Goal: Transaction & Acquisition: Purchase product/service

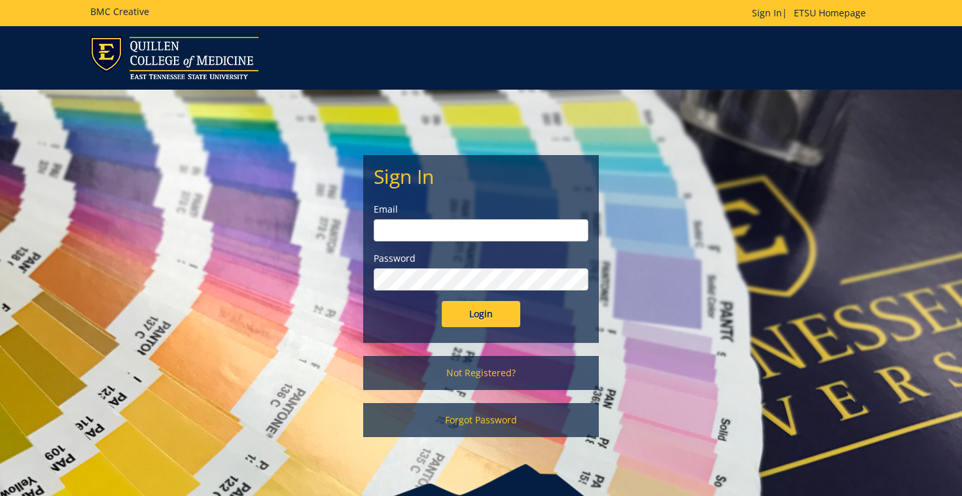
click at [448, 237] on input "email" at bounding box center [481, 230] width 215 height 22
type input "[EMAIL_ADDRESS][DOMAIN_NAME]"
click at [485, 324] on input "Login" at bounding box center [481, 314] width 79 height 26
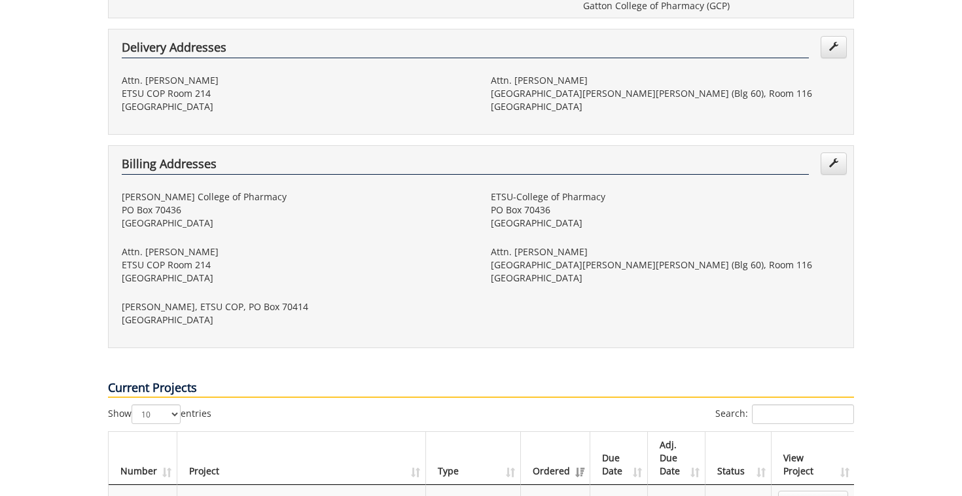
scroll to position [101, 0]
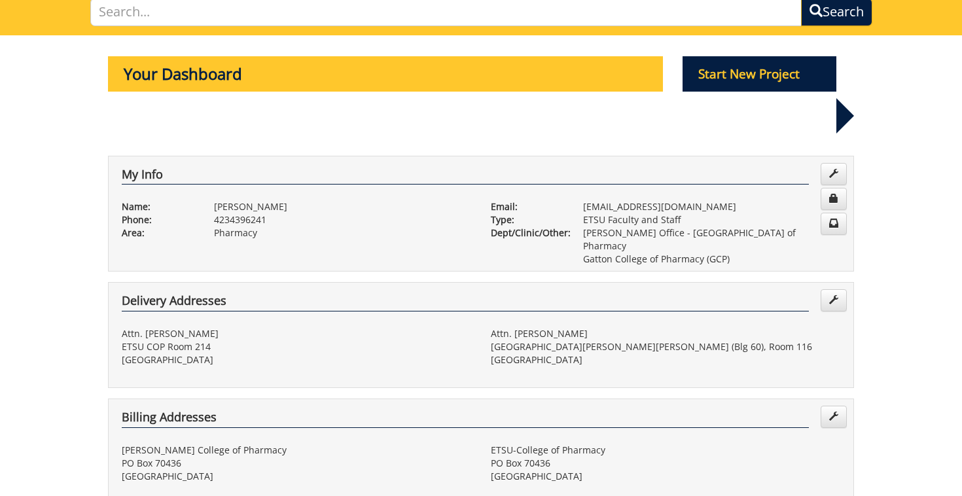
click at [818, 69] on p "Start New Project" at bounding box center [759, 73] width 154 height 35
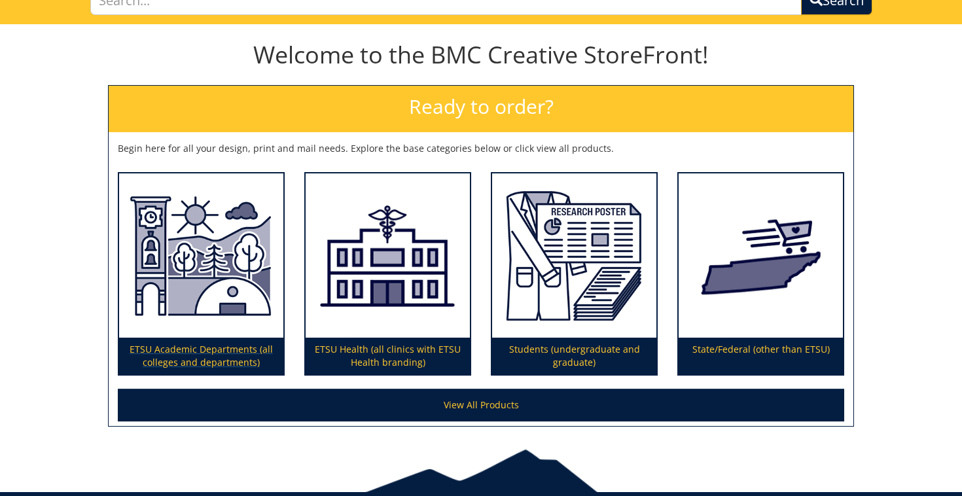
scroll to position [158, 0]
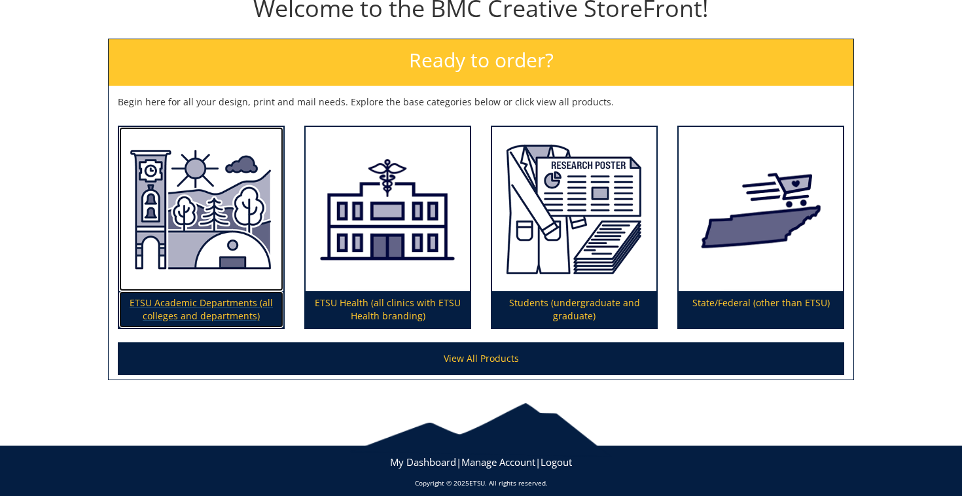
click at [220, 222] on img at bounding box center [201, 209] width 164 height 165
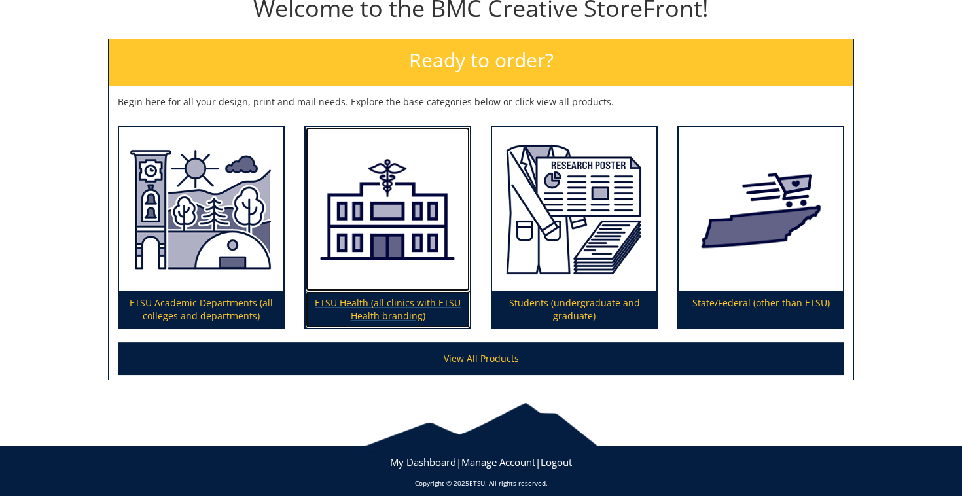
click at [355, 267] on img at bounding box center [388, 209] width 164 height 165
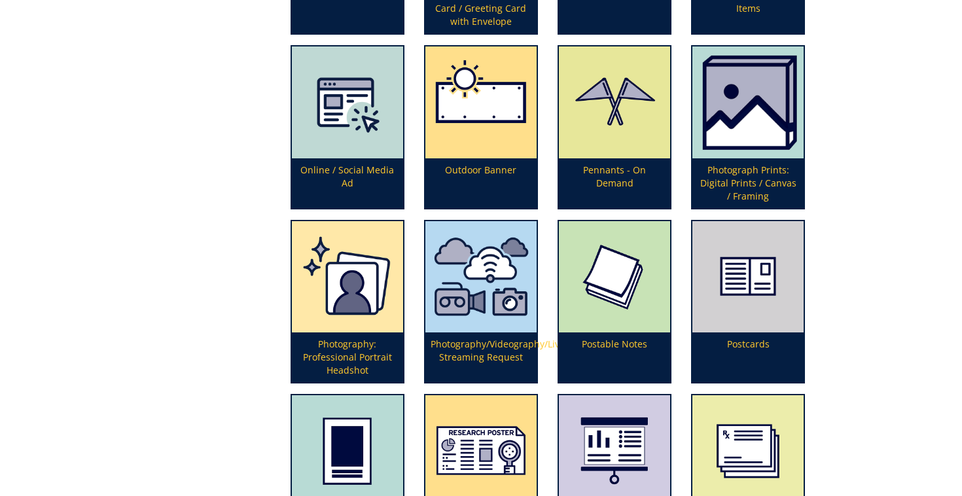
scroll to position [2720, 0]
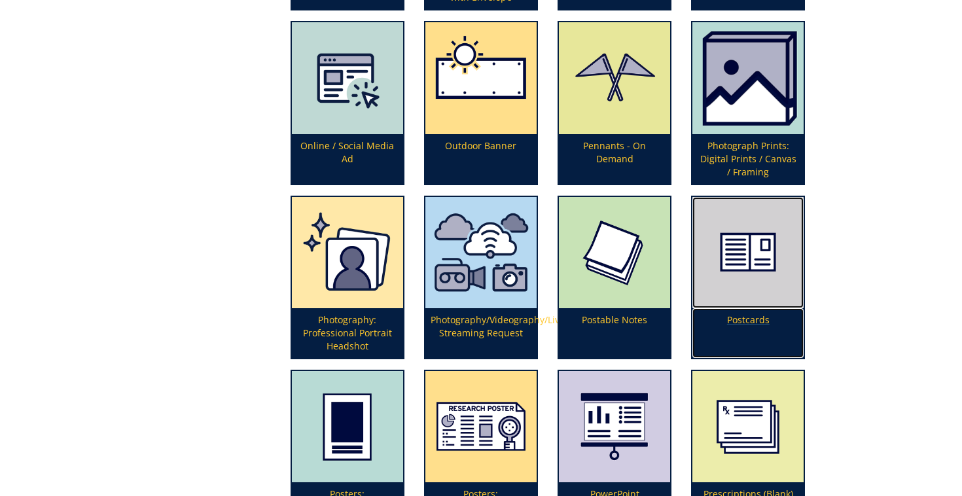
click at [734, 300] on img at bounding box center [747, 252] width 111 height 111
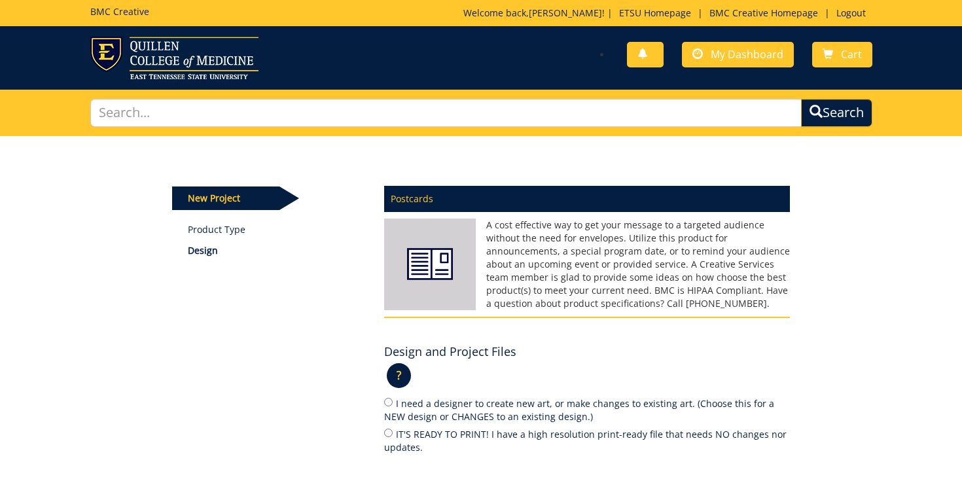
click at [399, 431] on label "IT'S READY TO PRINT! I have a high resolution print-ready file that needs NO ch…" at bounding box center [587, 440] width 406 height 27
click at [393, 431] on input "IT'S READY TO PRINT! I have a high resolution print-ready file that needs NO ch…" at bounding box center [388, 433] width 9 height 9
radio input "true"
click at [728, 60] on span "My Dashboard" at bounding box center [747, 54] width 73 height 14
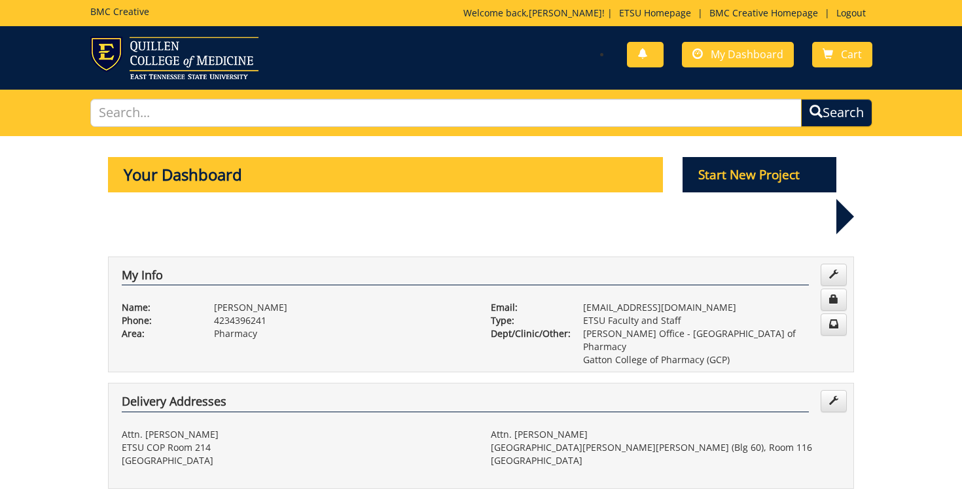
click at [660, 188] on p "Your Dashboard" at bounding box center [385, 174] width 555 height 35
click at [705, 177] on p "Start New Project" at bounding box center [759, 174] width 154 height 35
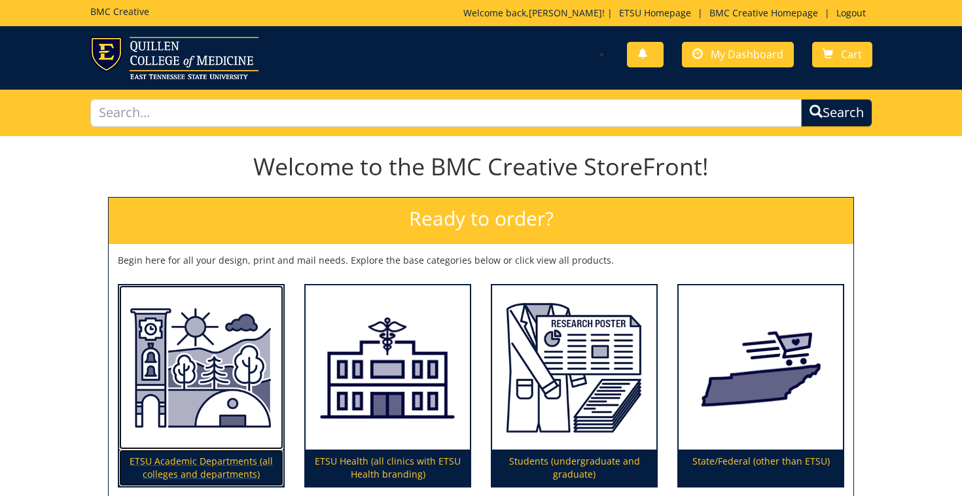
click at [211, 359] on img at bounding box center [201, 367] width 164 height 165
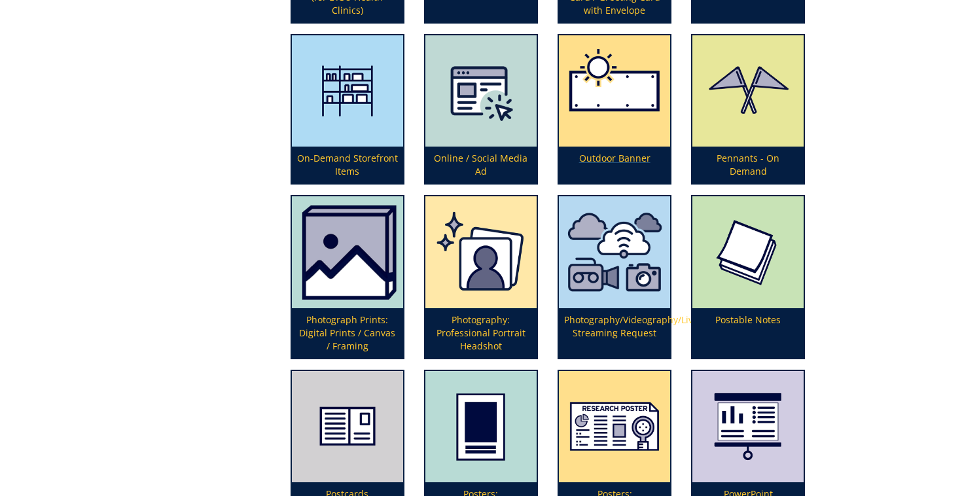
scroll to position [2754, 0]
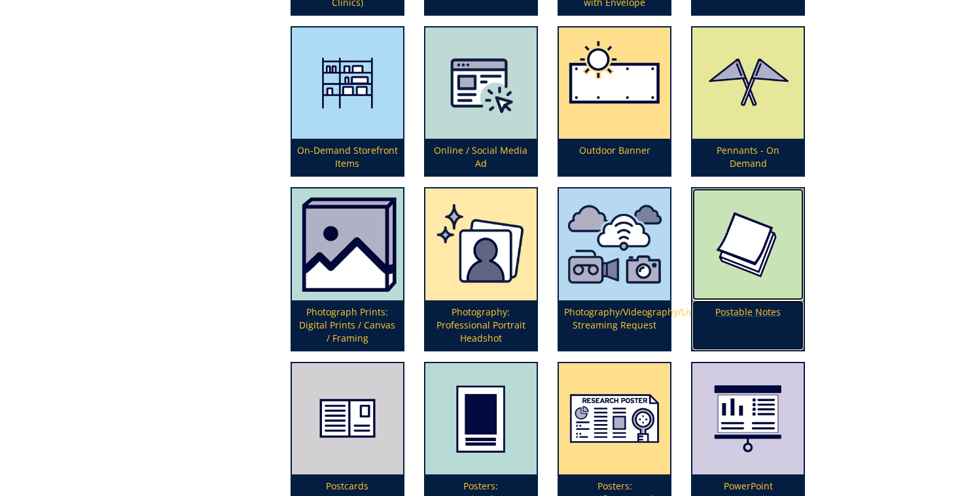
click at [754, 283] on img at bounding box center [747, 244] width 111 height 112
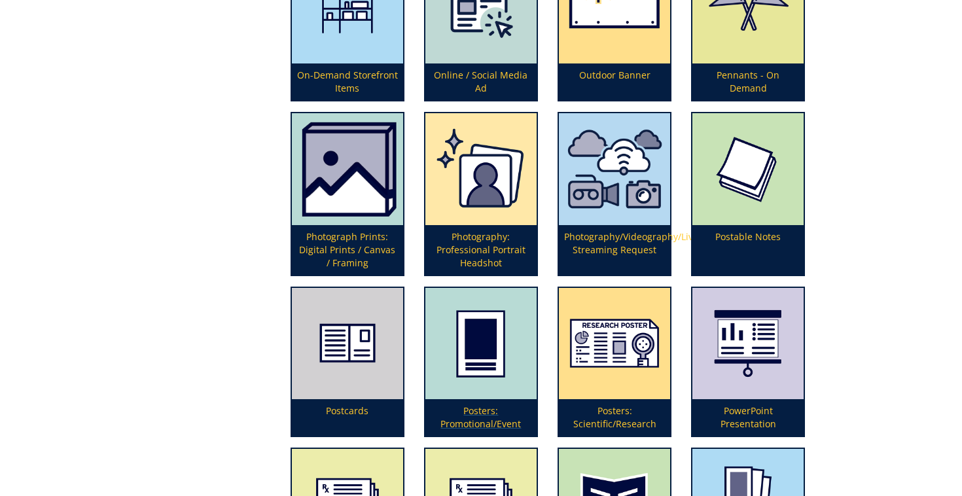
scroll to position [2856, 0]
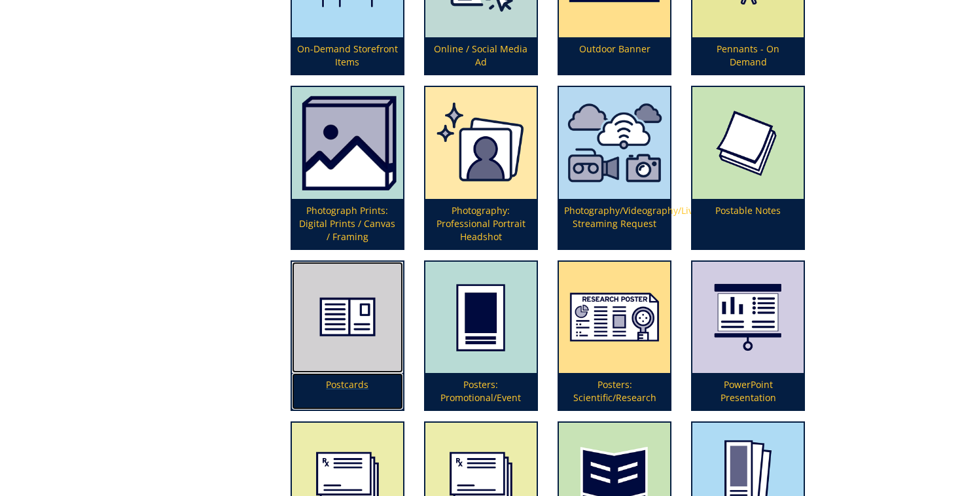
click at [322, 338] on img at bounding box center [347, 317] width 111 height 111
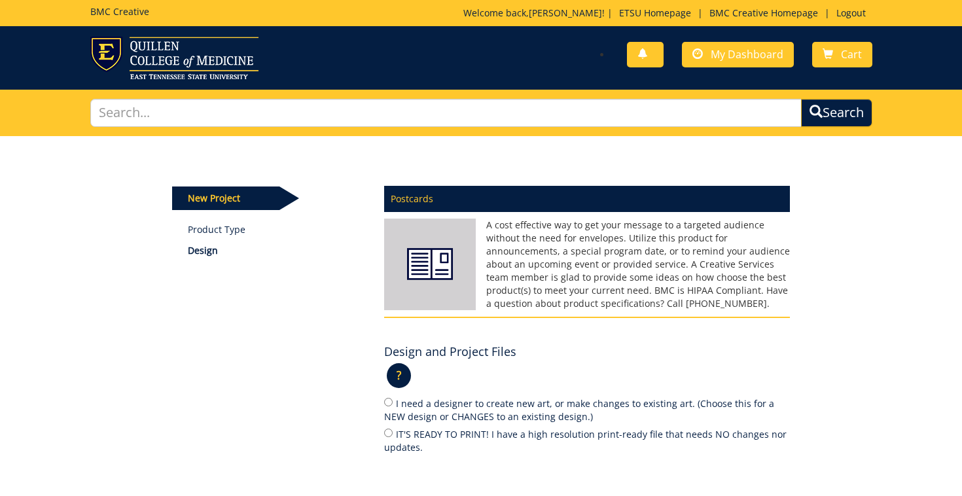
click at [425, 432] on label "IT'S READY TO PRINT! I have a high resolution print-ready file that needs NO ch…" at bounding box center [587, 440] width 406 height 27
click at [393, 432] on input "IT'S READY TO PRINT! I have a high resolution print-ready file that needs NO ch…" at bounding box center [388, 433] width 9 height 9
radio input "true"
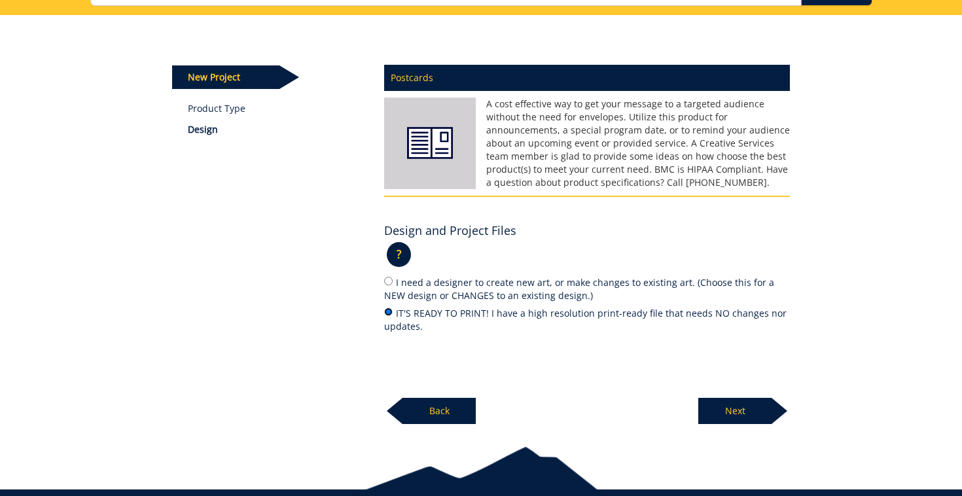
scroll to position [122, 0]
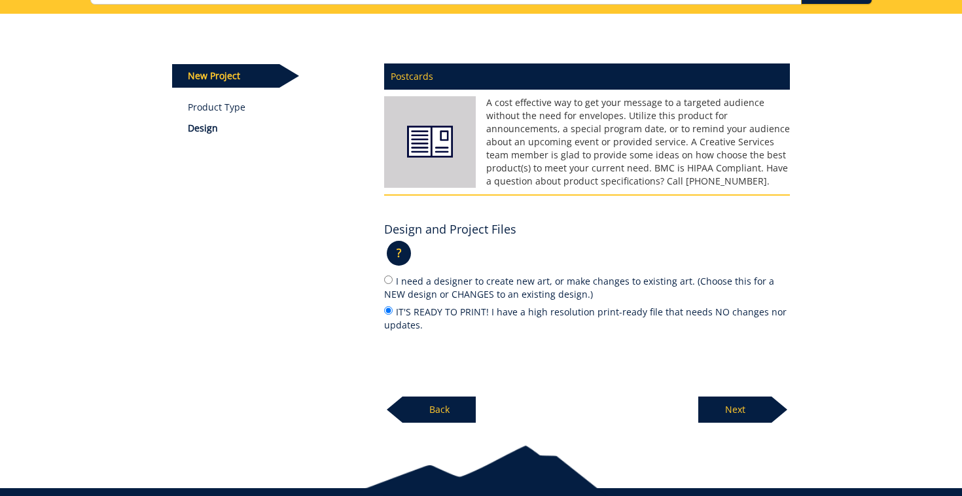
click at [754, 412] on p "Next" at bounding box center [734, 409] width 73 height 26
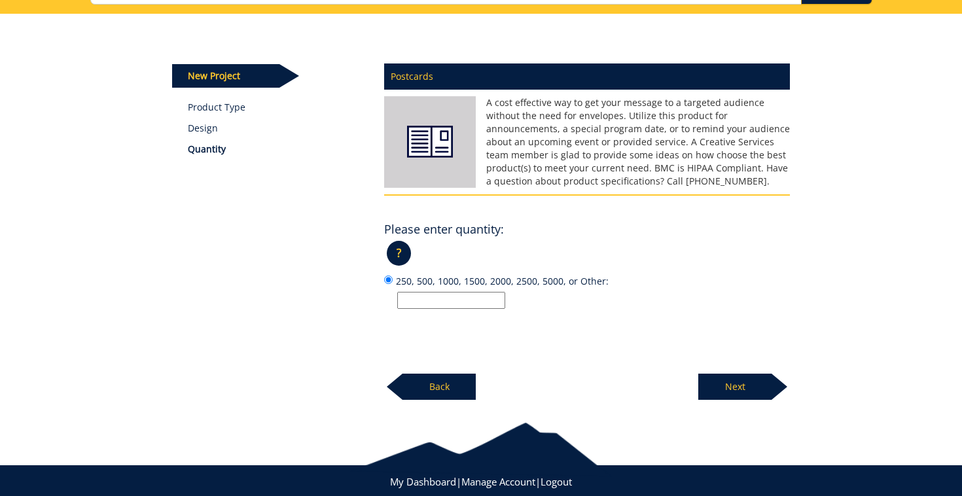
click at [475, 298] on input "250, 500, 1000, 1500, 2000, 2500, 5000, or Other:" at bounding box center [451, 300] width 108 height 17
type input "1079"
click at [754, 390] on p "Next" at bounding box center [734, 387] width 73 height 26
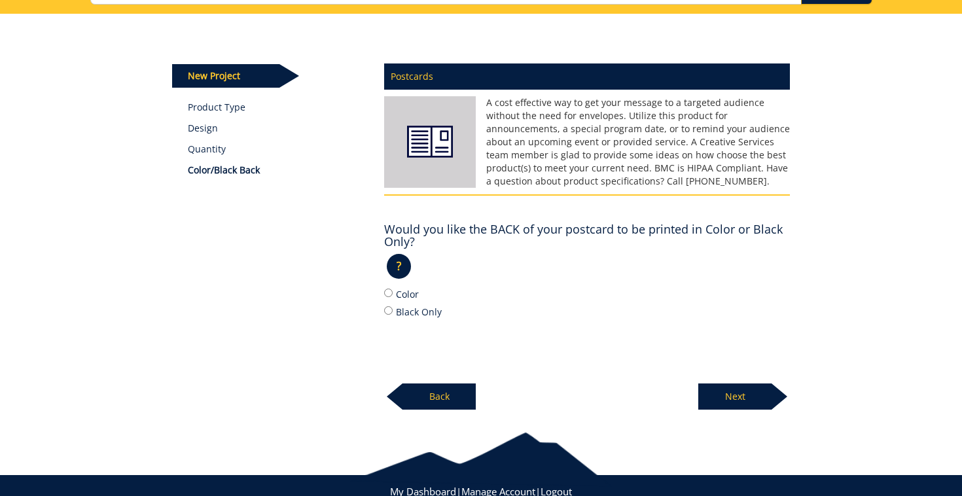
click at [410, 294] on label "Color" at bounding box center [587, 294] width 406 height 14
click at [393, 294] on input "Color" at bounding box center [388, 293] width 9 height 9
radio input "true"
click at [752, 394] on p "Next" at bounding box center [734, 396] width 73 height 26
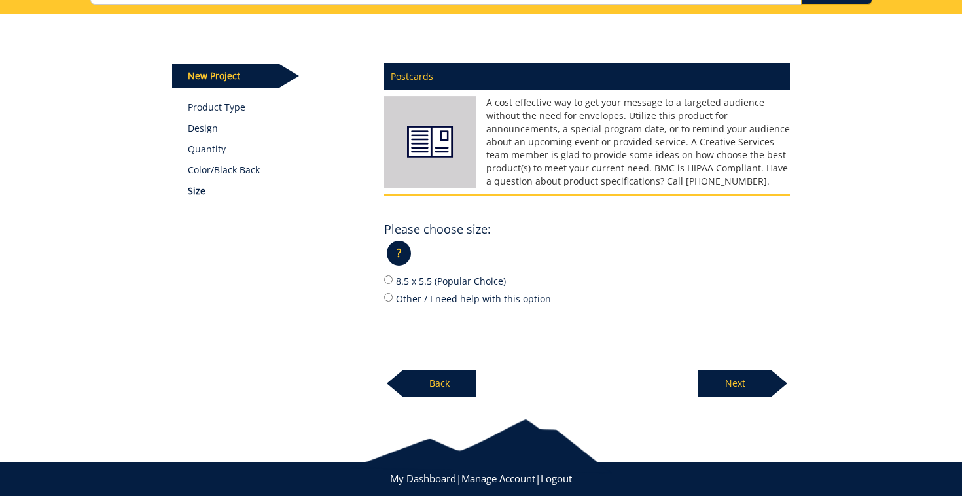
click at [421, 283] on label "8.5 x 5.5 (Popular Choice)" at bounding box center [587, 280] width 406 height 14
click at [393, 283] on input "8.5 x 5.5 (Popular Choice)" at bounding box center [388, 279] width 9 height 9
radio input "true"
click at [706, 380] on p "Next" at bounding box center [734, 383] width 73 height 26
click at [476, 282] on label "12 pt. C2S (Popular Choice)" at bounding box center [587, 280] width 406 height 14
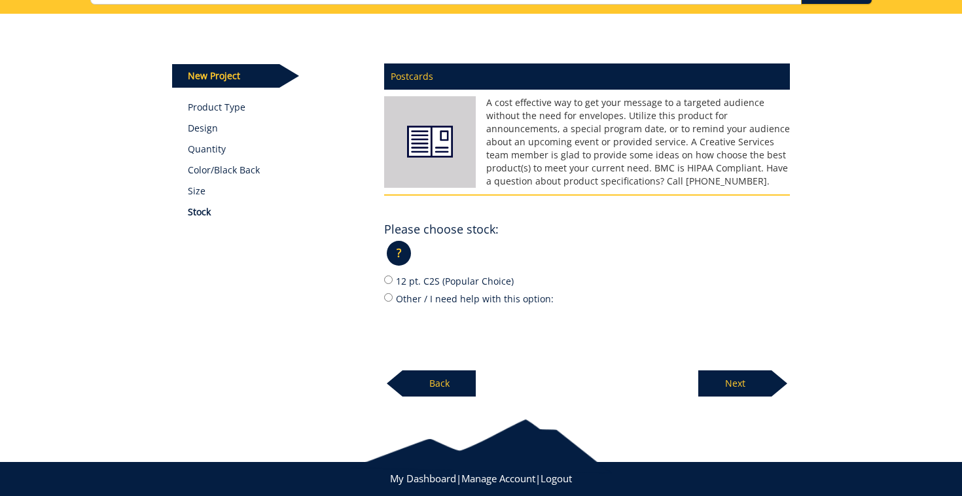
click at [393, 282] on input "12 pt. C2S (Popular Choice)" at bounding box center [388, 279] width 9 height 9
radio input "true"
click at [713, 382] on p "Next" at bounding box center [734, 383] width 73 height 26
click at [400, 273] on div "? × Tell me more about mail options.: Did you know that ETSU Postal Services wa…" at bounding box center [587, 257] width 406 height 31
click at [403, 276] on label "Yes" at bounding box center [587, 280] width 406 height 14
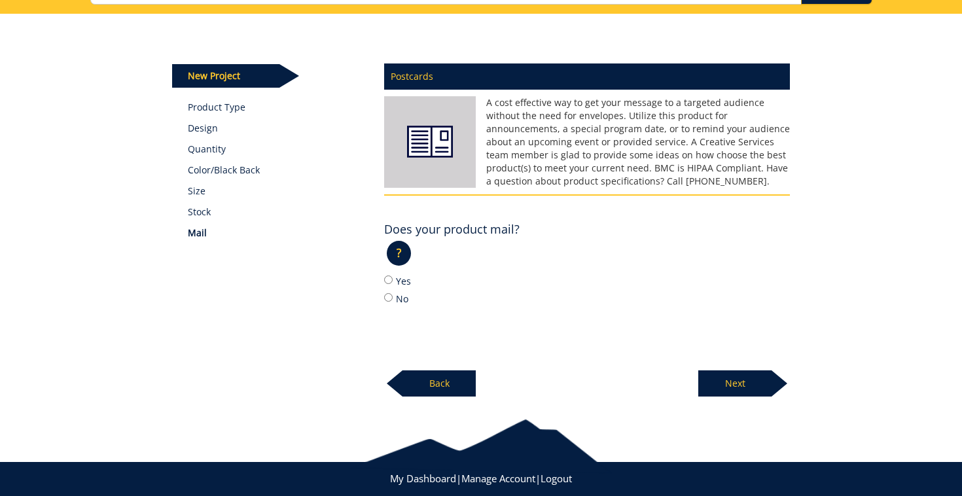
click at [393, 276] on input "Yes" at bounding box center [388, 279] width 9 height 9
radio input "true"
click at [724, 381] on p "Next" at bounding box center [734, 383] width 73 height 26
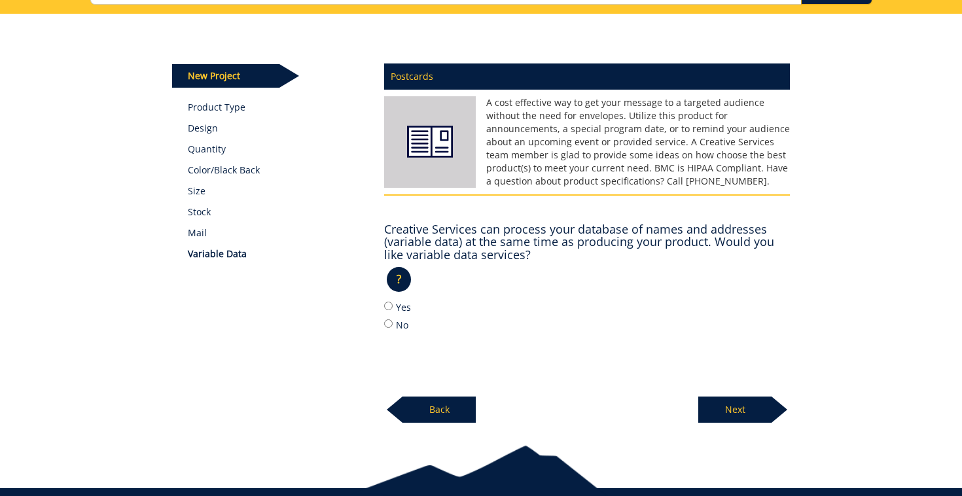
click at [395, 305] on label "Yes" at bounding box center [587, 307] width 406 height 14
click at [393, 305] on input "Yes" at bounding box center [388, 306] width 9 height 9
radio input "true"
click at [748, 417] on p "Next" at bounding box center [734, 409] width 73 height 26
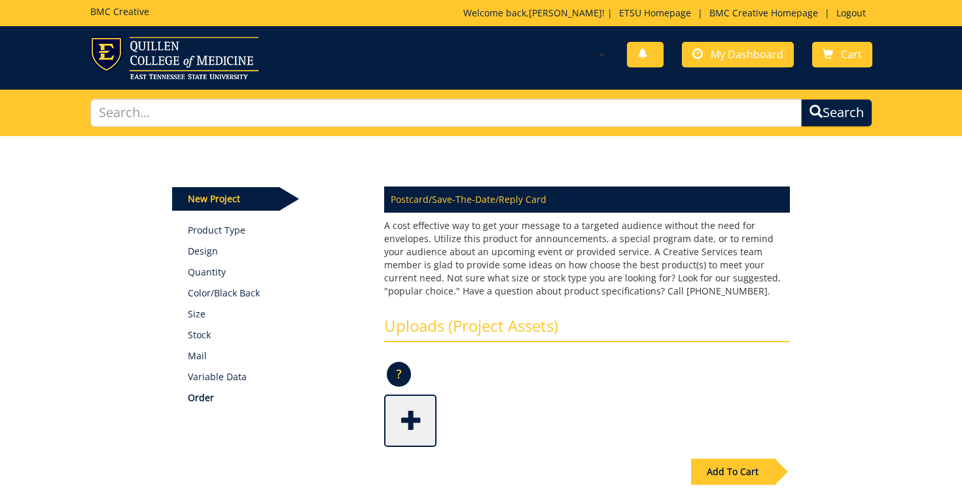
click at [394, 430] on span at bounding box center [411, 419] width 52 height 46
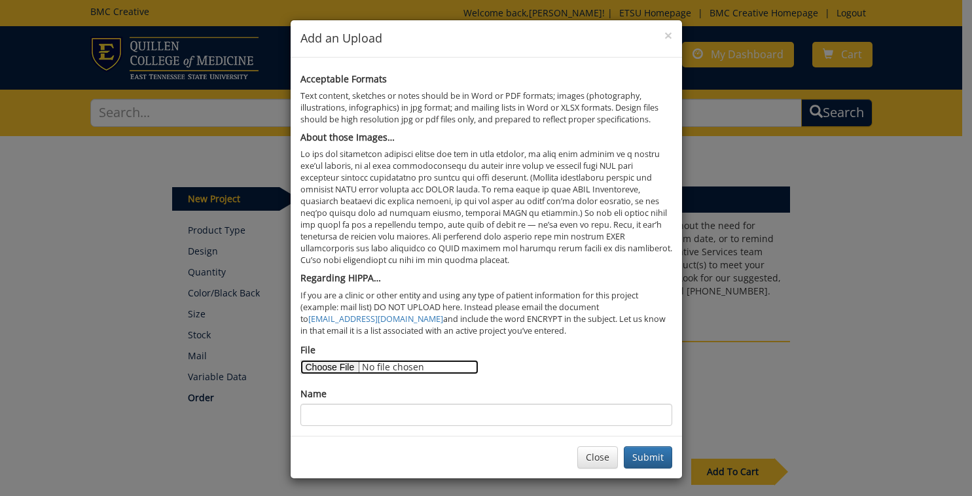
click at [319, 368] on input "File" at bounding box center [389, 367] width 178 height 14
type input "C:\fakepath\Pharmacy Alumni tailgate postcard.xlsx"
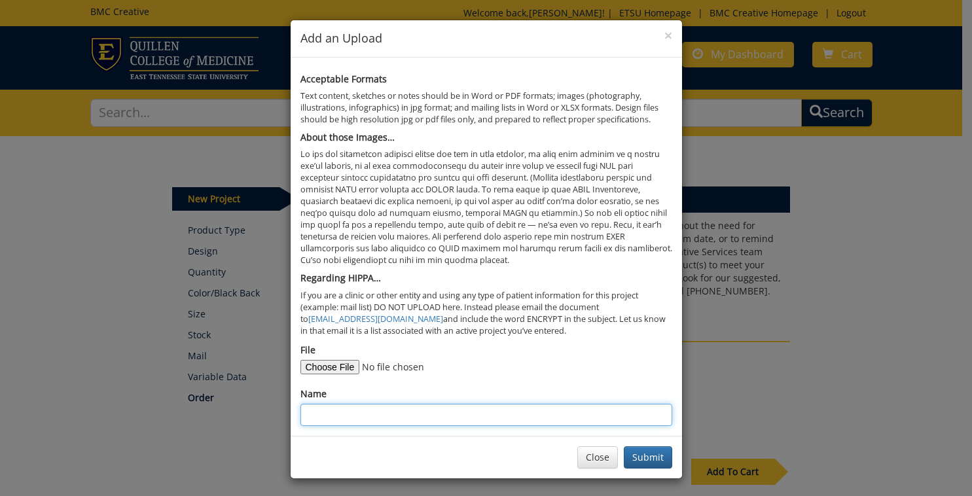
click at [444, 411] on input "Name" at bounding box center [486, 415] width 372 height 22
type input "mailing list"
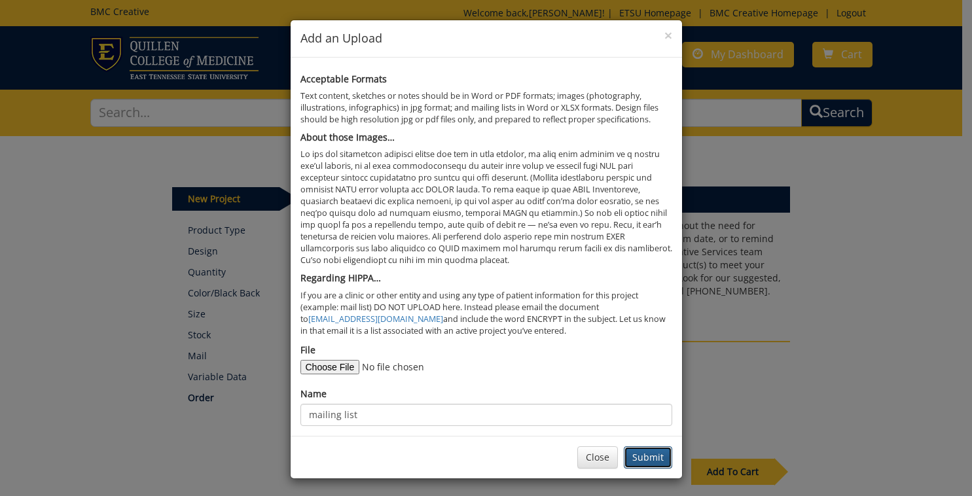
click at [655, 457] on button "Submit" at bounding box center [648, 457] width 48 height 22
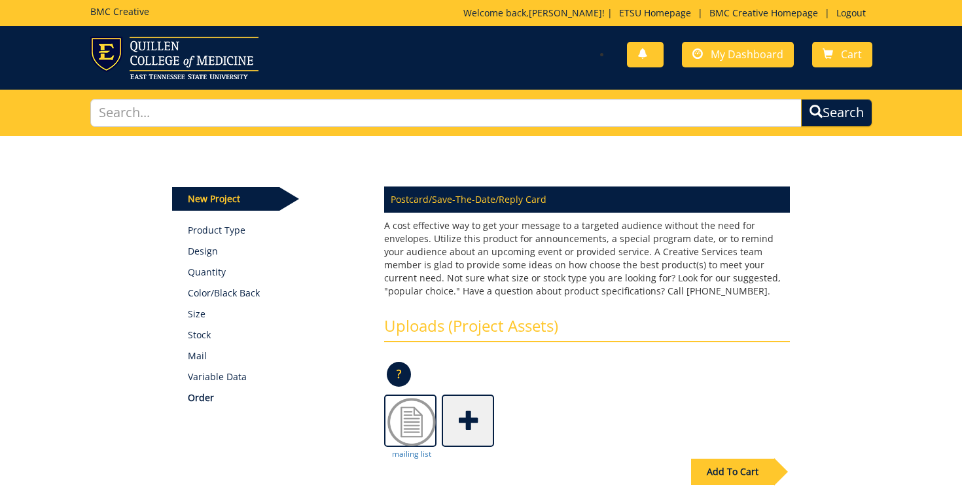
click at [487, 395] on link at bounding box center [468, 421] width 52 height 52
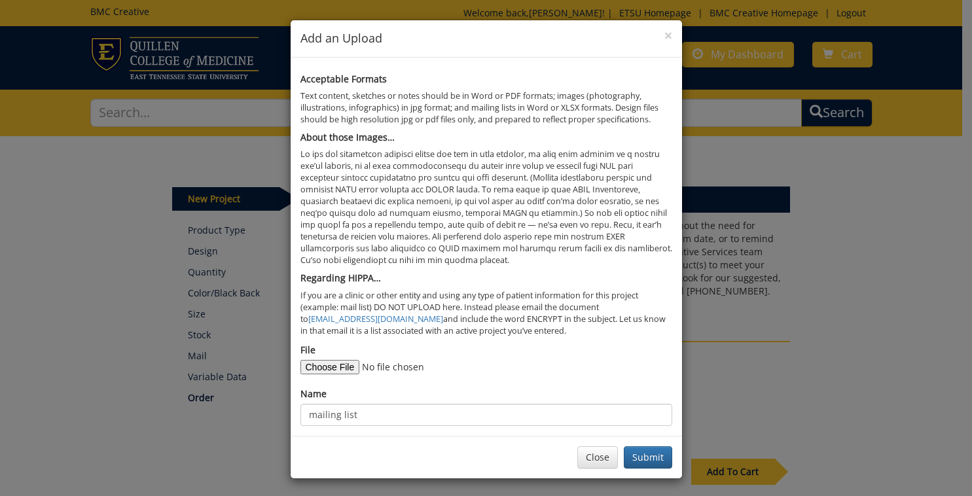
click at [337, 359] on div "File" at bounding box center [486, 358] width 372 height 31
click at [338, 366] on input "File" at bounding box center [389, 367] width 178 height 14
type input "C:\fakepath\homecoming+tailgate mag 8.18.25.pdf"
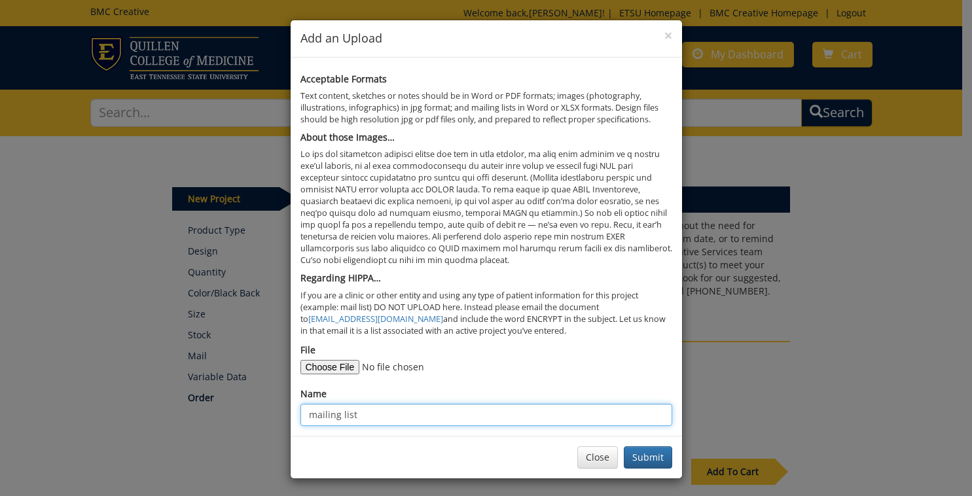
drag, startPoint x: 421, startPoint y: 411, endPoint x: 265, endPoint y: 403, distance: 155.9
click at [265, 403] on div "× Add an Upload Acceptable Formats Text content, sketches or notes should be in…" at bounding box center [486, 248] width 972 height 496
type input "front postcard"
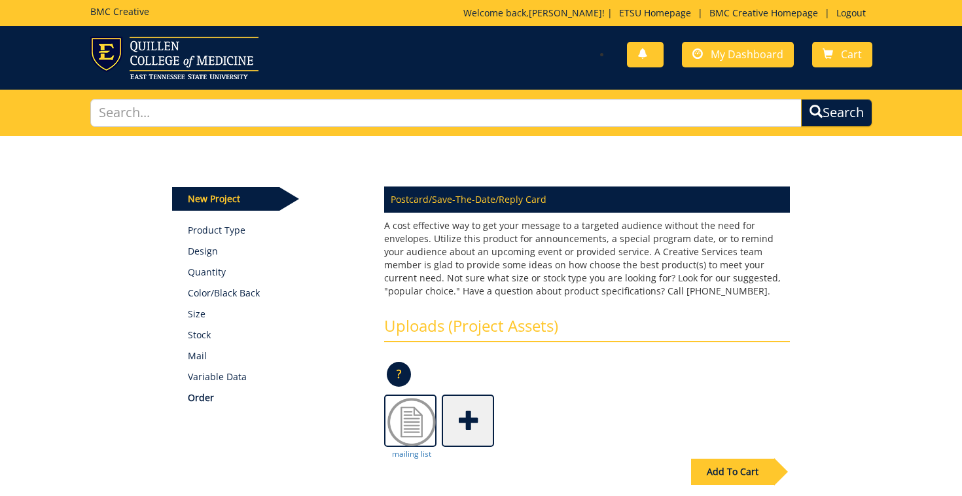
click at [477, 415] on span at bounding box center [469, 419] width 52 height 46
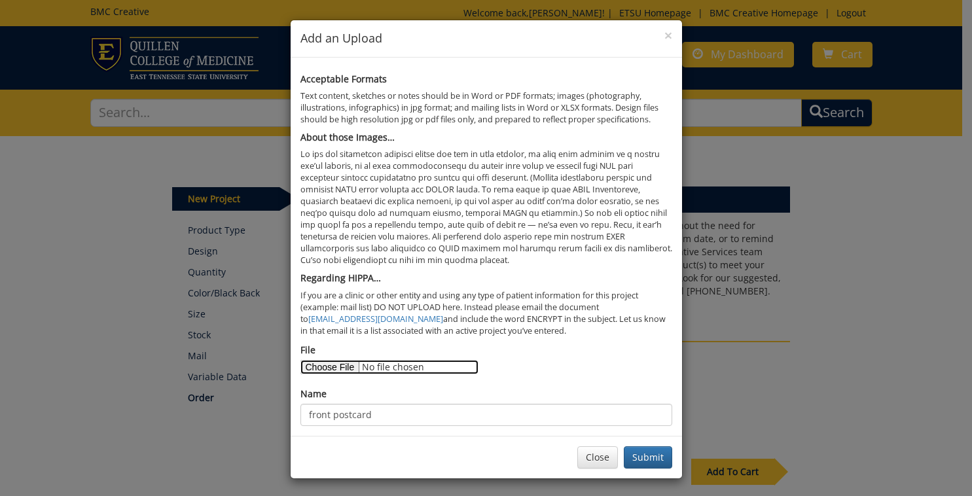
click at [311, 364] on input "File" at bounding box center [389, 367] width 178 height 14
type input "C:\fakepath\homecoming+tailgate back postcard 8.22.25.pdf"
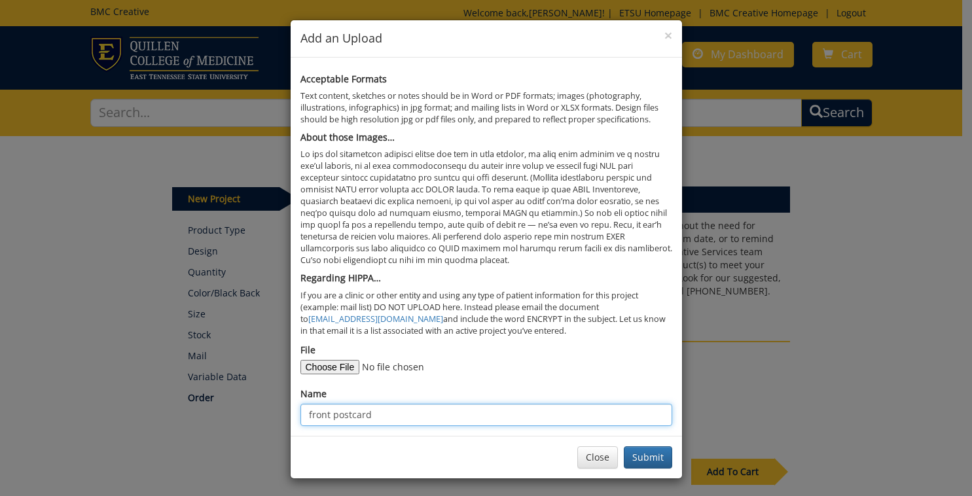
click at [332, 417] on input "front postcard" at bounding box center [486, 415] width 372 height 22
click at [318, 415] on input "front postcard" at bounding box center [486, 415] width 372 height 22
type input "back postcard"
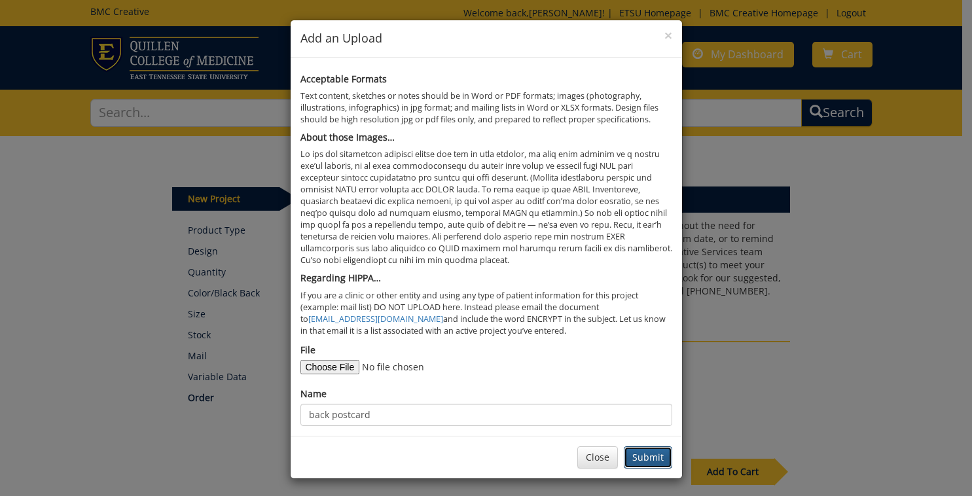
click at [630, 451] on button "Submit" at bounding box center [648, 457] width 48 height 22
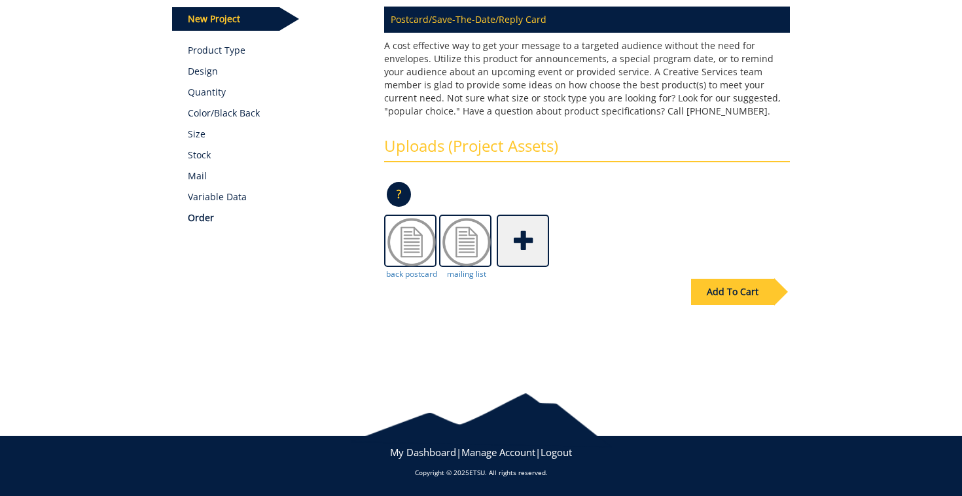
scroll to position [181, 0]
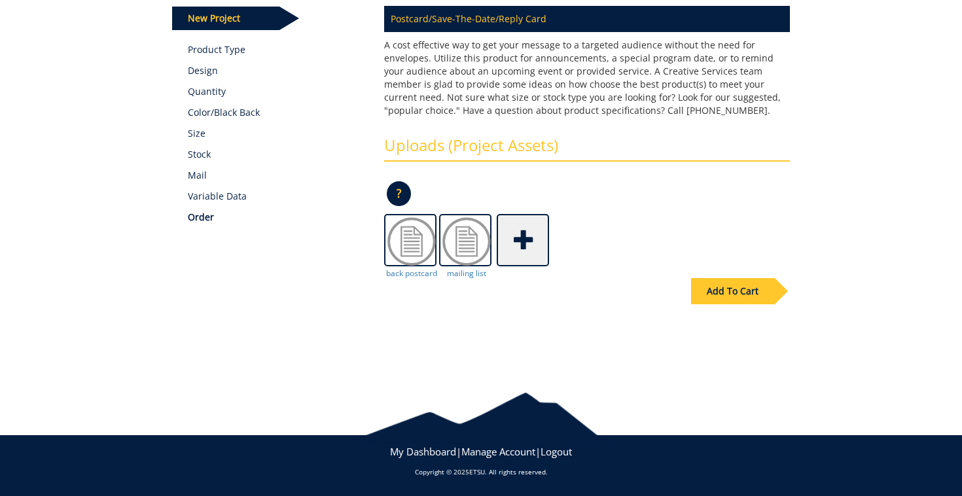
click at [515, 243] on span at bounding box center [524, 239] width 52 height 46
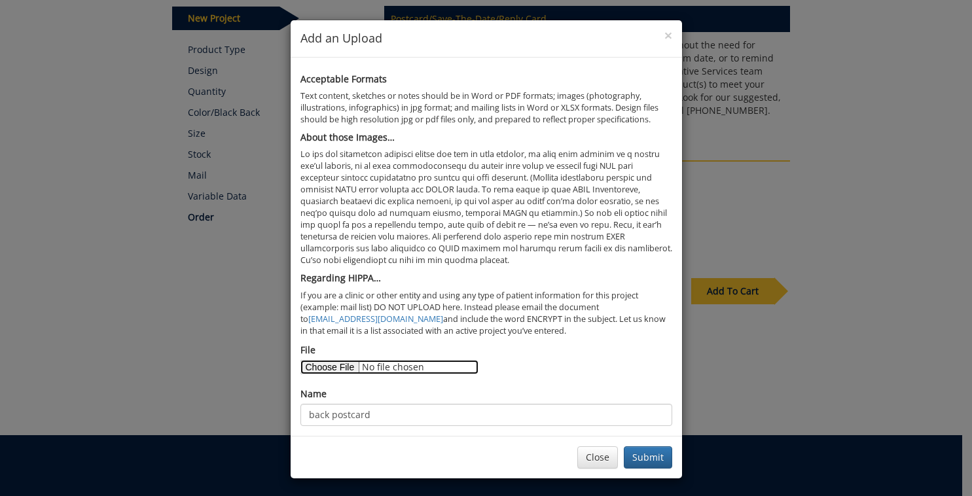
click at [338, 367] on input "File" at bounding box center [389, 367] width 178 height 14
click at [580, 463] on button "Close" at bounding box center [597, 457] width 41 height 22
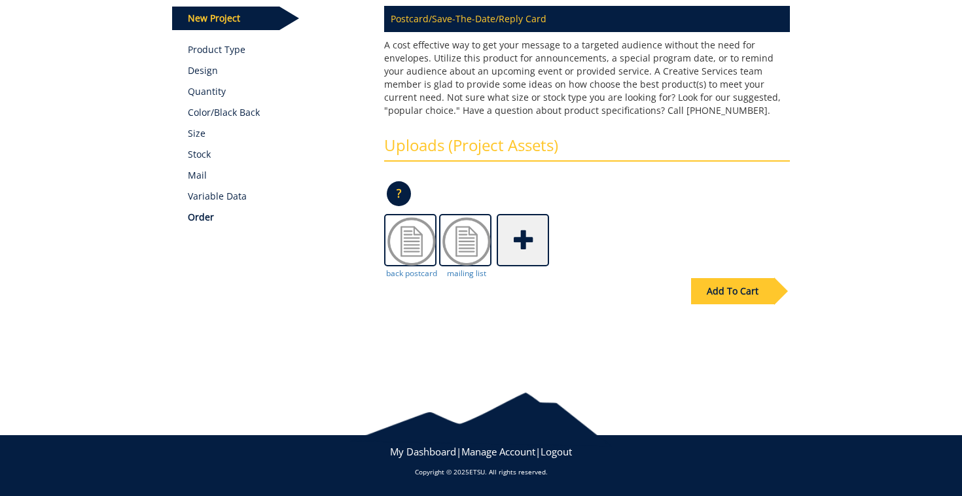
click at [518, 245] on span at bounding box center [524, 239] width 52 height 46
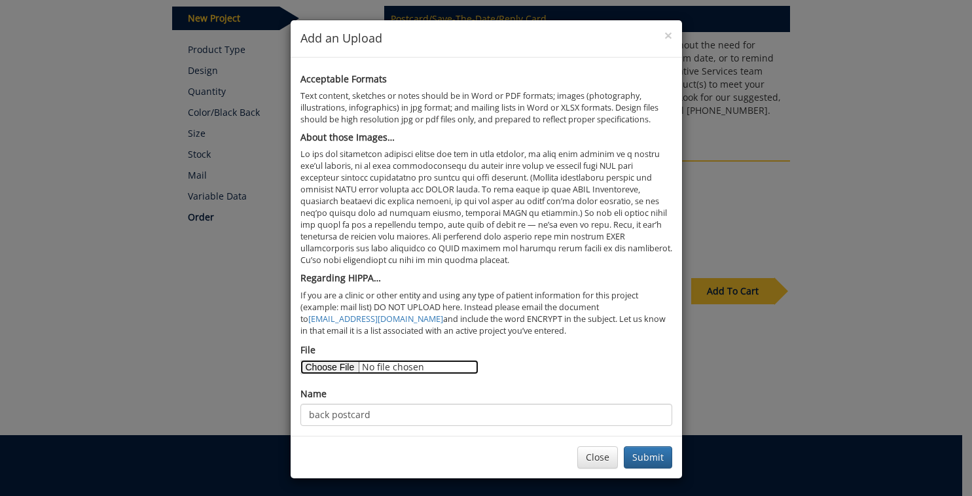
click at [330, 368] on input "File" at bounding box center [389, 367] width 178 height 14
type input "C:\fakepath\homecoming+tailgate postcard 8.22.25.pdf"
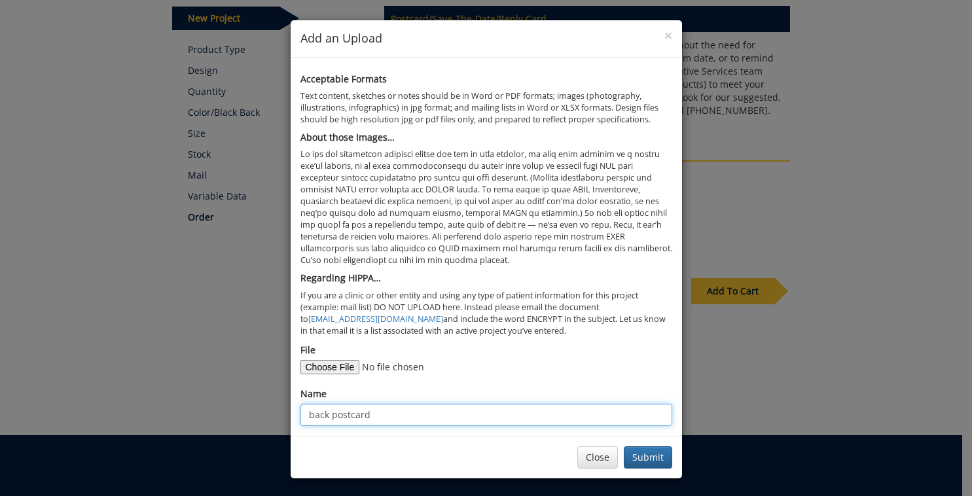
click at [309, 413] on input "back postcard" at bounding box center [486, 415] width 372 height 22
type input "front postcard"
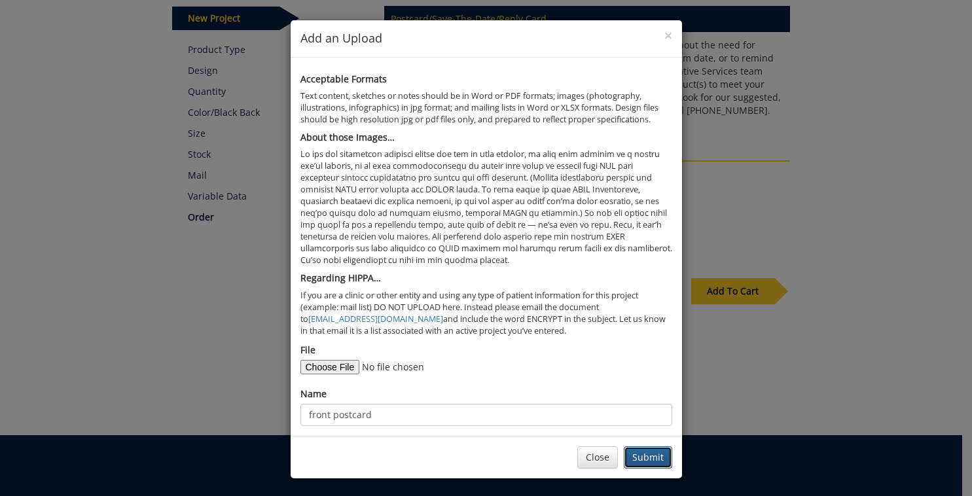
click at [629, 452] on button "Submit" at bounding box center [648, 457] width 48 height 22
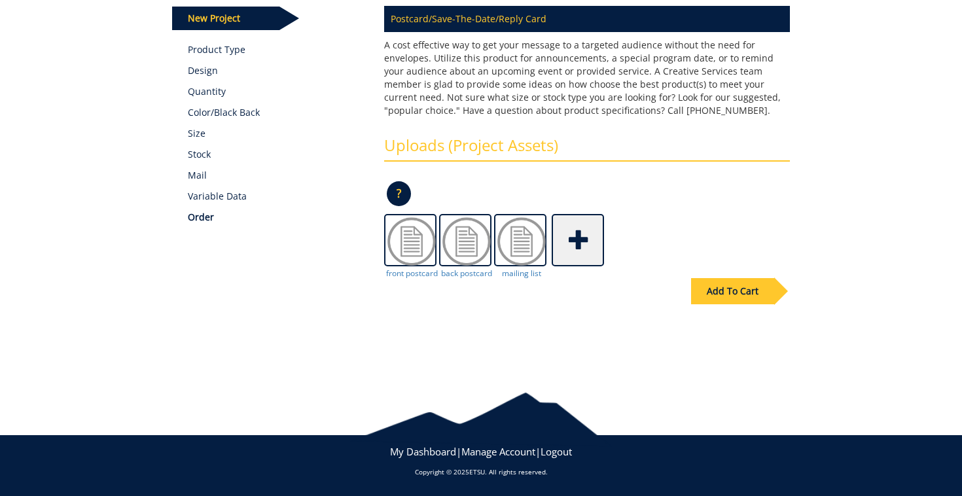
click at [726, 298] on div "Add To Cart" at bounding box center [732, 291] width 83 height 26
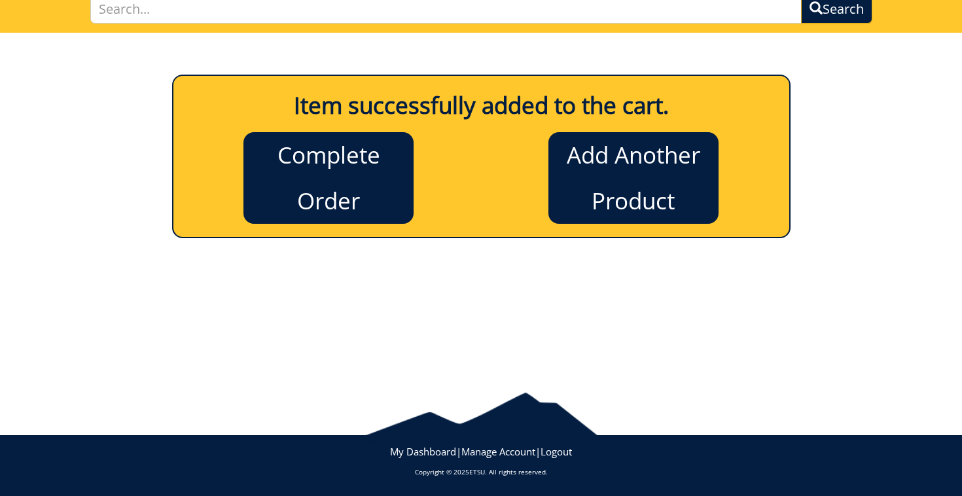
click at [302, 175] on link "Complete Order" at bounding box center [328, 178] width 170 height 92
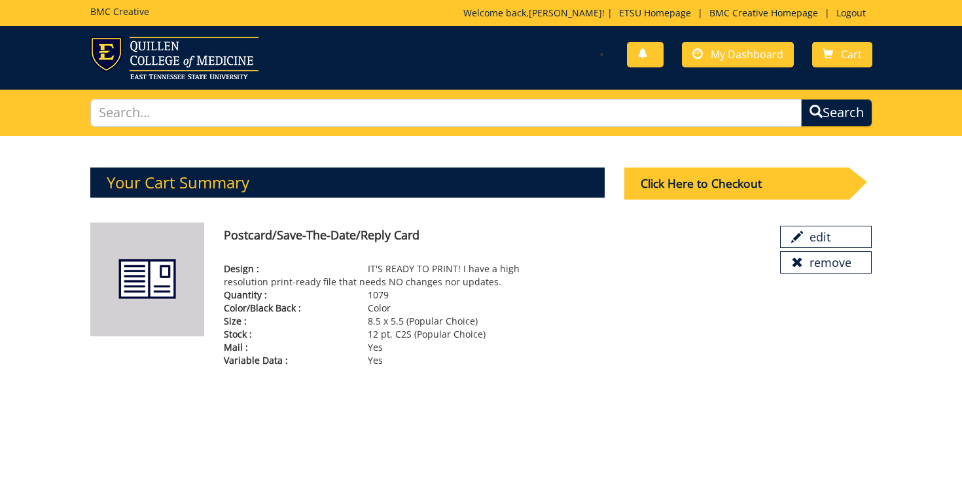
scroll to position [103, 0]
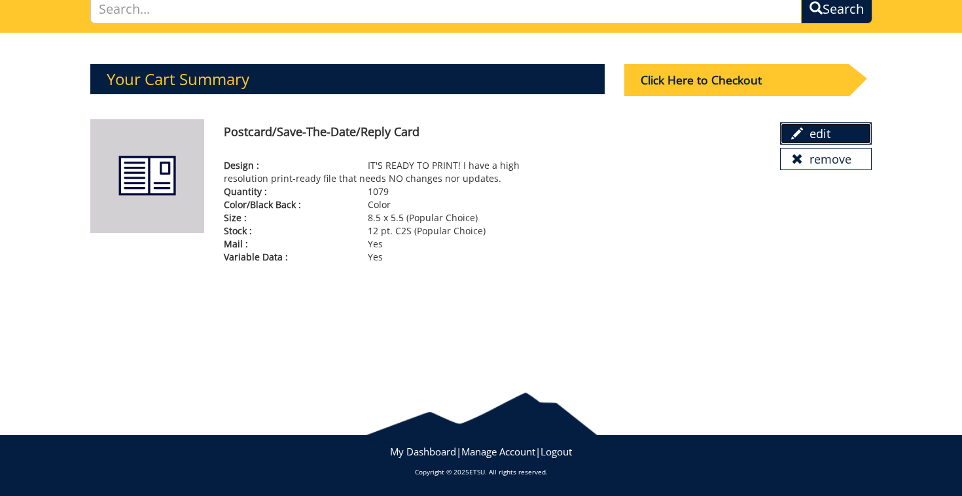
click at [801, 130] on span at bounding box center [797, 134] width 12 height 12
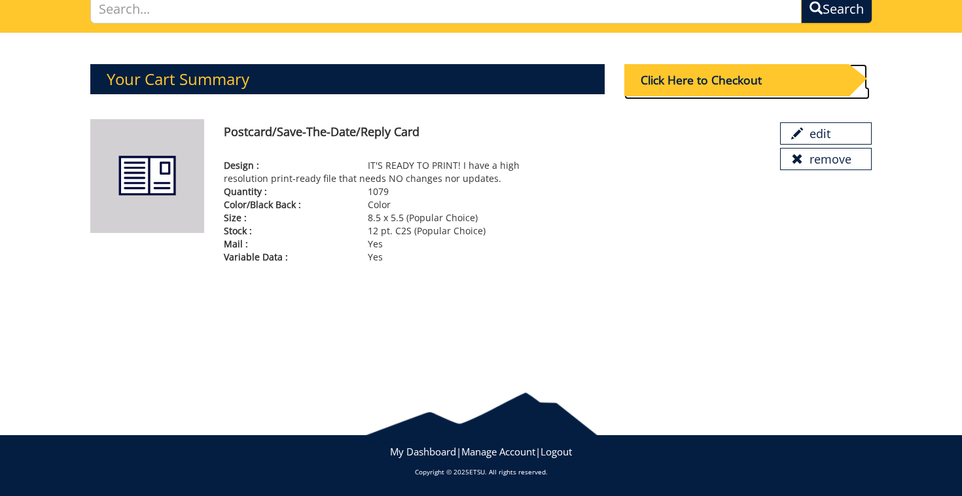
click at [659, 75] on div "Click Here to Checkout" at bounding box center [736, 80] width 224 height 32
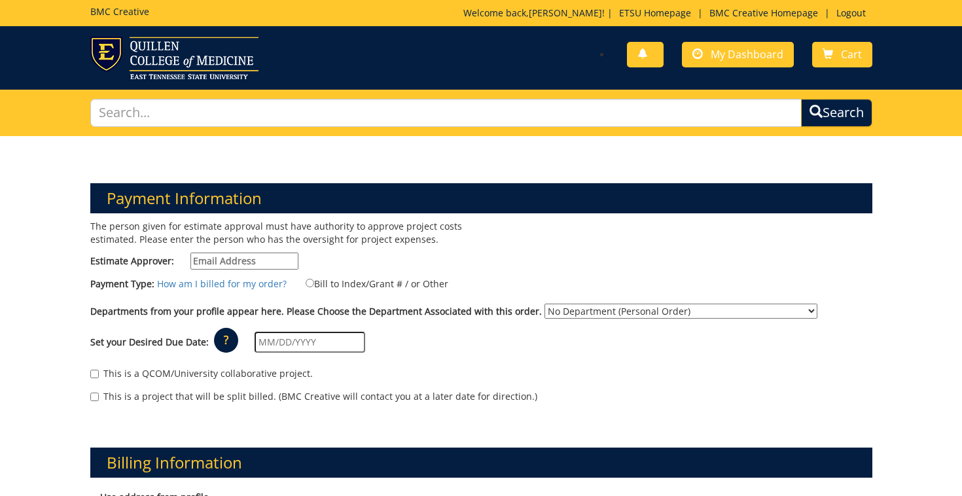
click at [262, 260] on input "Estimate Approver:" at bounding box center [244, 261] width 108 height 17
type input "woodwardsc@etsu.edu"
type input "804 Quail Ridge Ct"
type input "Elizabethton"
type input "37643"
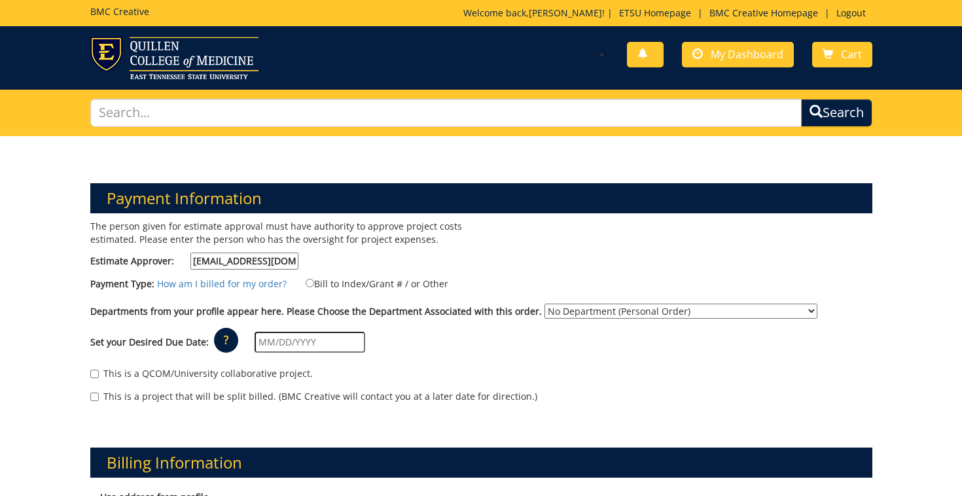
click at [327, 283] on label "Bill to Index/Grant # / or Other" at bounding box center [368, 283] width 159 height 14
click at [314, 283] on input "Bill to Index/Grant # / or Other" at bounding box center [310, 283] width 9 height 9
radio input "true"
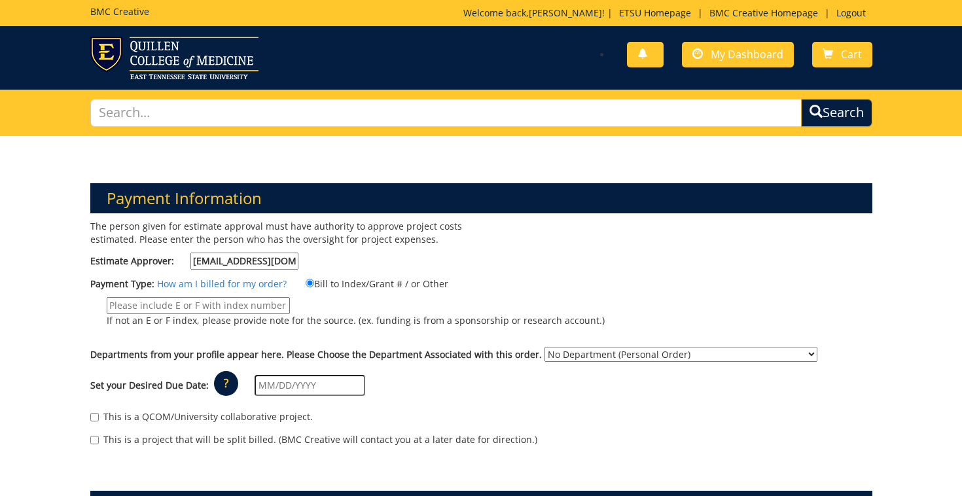
click at [251, 310] on input "If not an E or F index, please provide note for the source. (ex. funding is fro…" at bounding box center [198, 305] width 183 height 17
type input "36460"
click at [721, 354] on select "No Department (Personal Order) Dean's Office - Gatton College of Pharmacy Gatto…" at bounding box center [680, 354] width 273 height 15
select select "57"
click at [544, 347] on select "No Department (Personal Order) Dean's Office - Gatton College of Pharmacy Gatto…" at bounding box center [680, 354] width 273 height 15
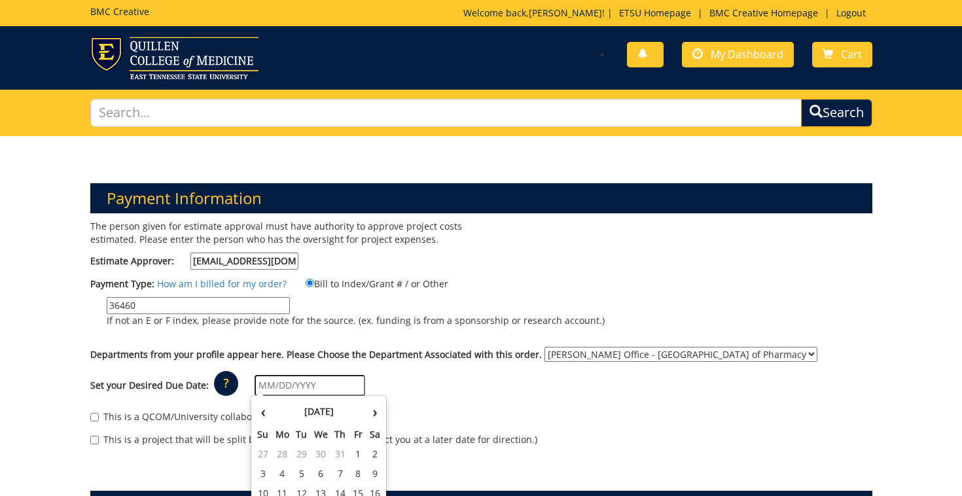
click at [323, 379] on input "text" at bounding box center [310, 385] width 111 height 21
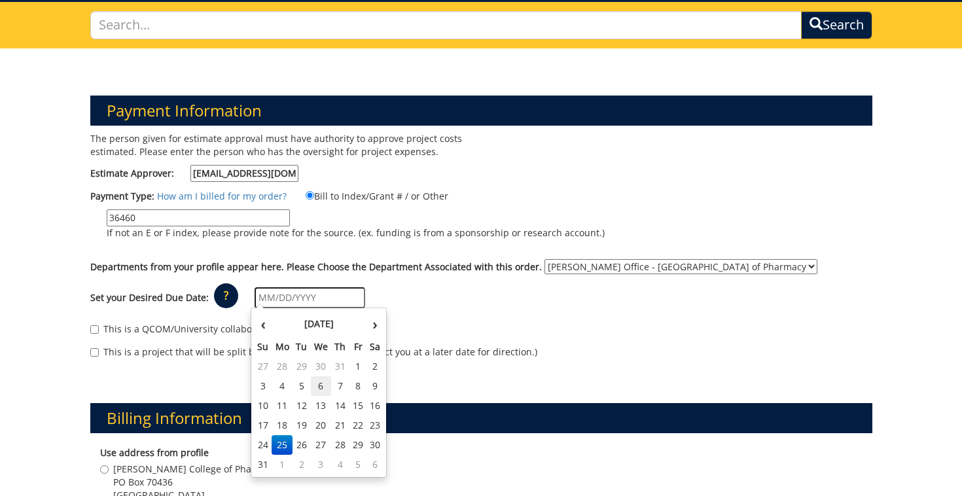
scroll to position [88, 0]
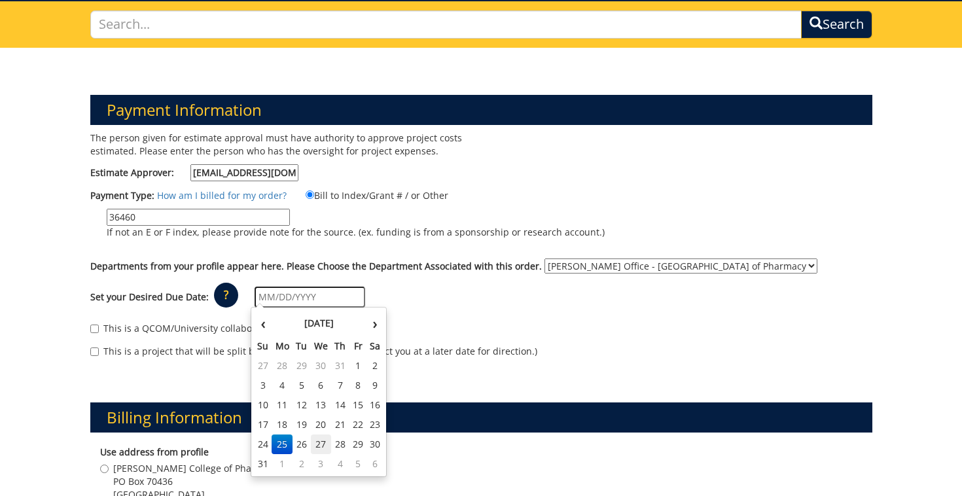
click at [324, 443] on td "27" at bounding box center [321, 444] width 21 height 20
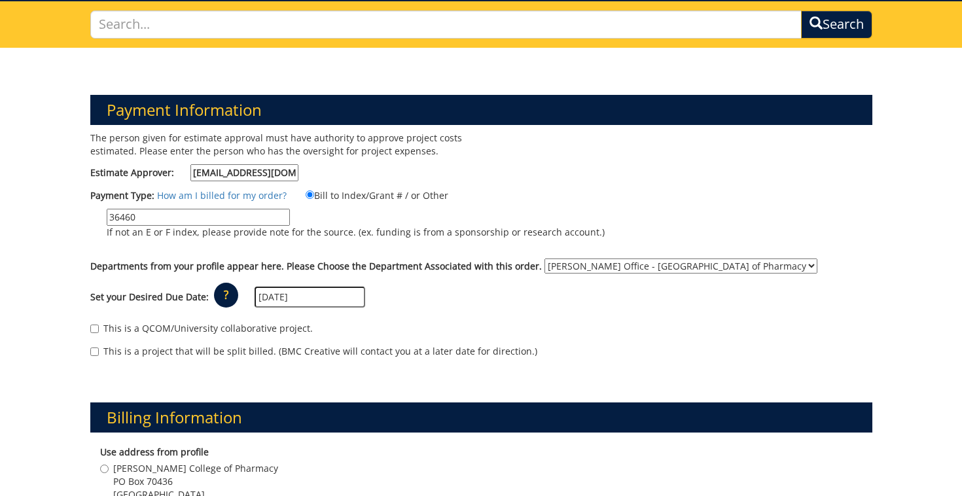
click at [296, 297] on input "08/27/2025" at bounding box center [310, 297] width 111 height 21
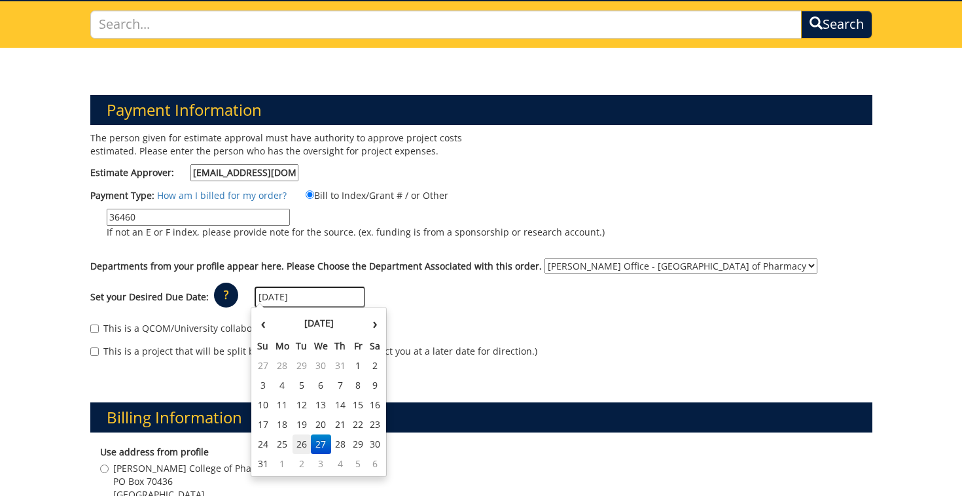
click at [304, 440] on td "26" at bounding box center [301, 444] width 18 height 20
type input "[DATE]"
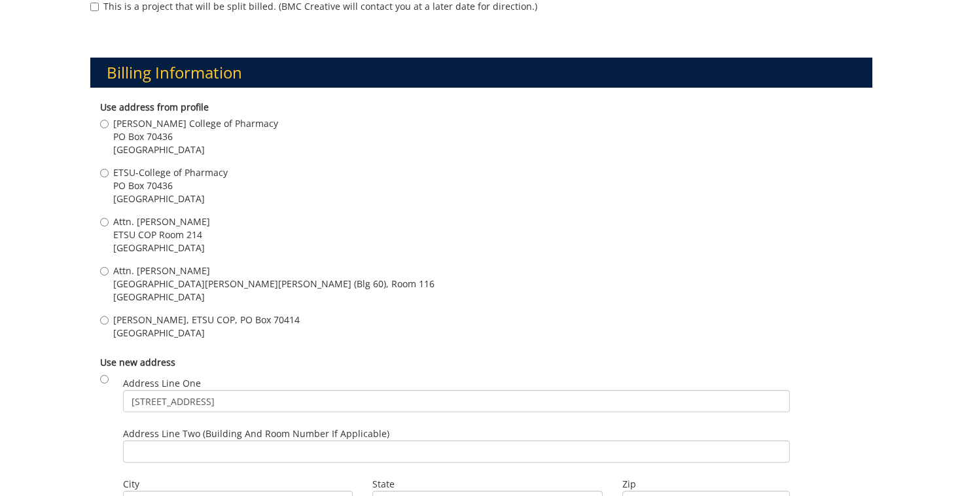
scroll to position [434, 0]
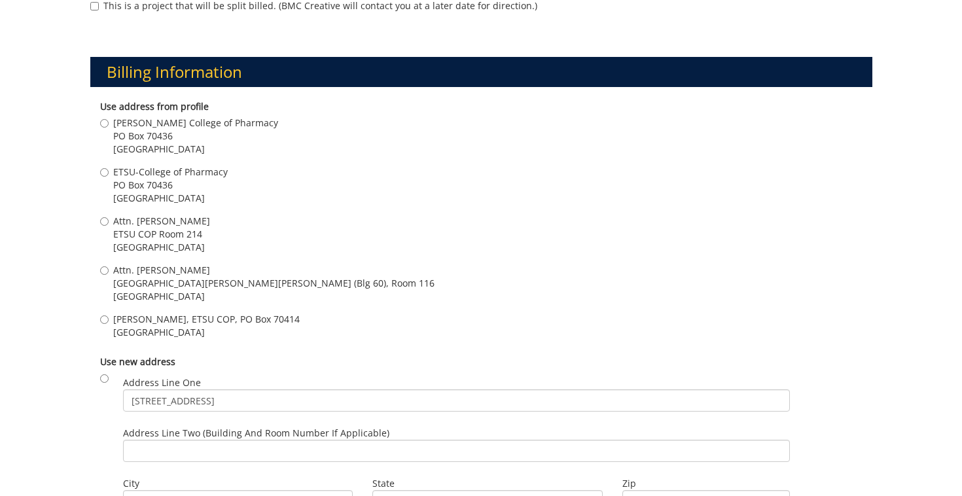
click at [170, 239] on span "ETSU COP Room 214" at bounding box center [161, 234] width 97 height 13
click at [109, 226] on input "Attn. Stephen Woodward ETSU COP Room 214 Johnson City , TN 37614" at bounding box center [104, 221] width 9 height 9
radio input "true"
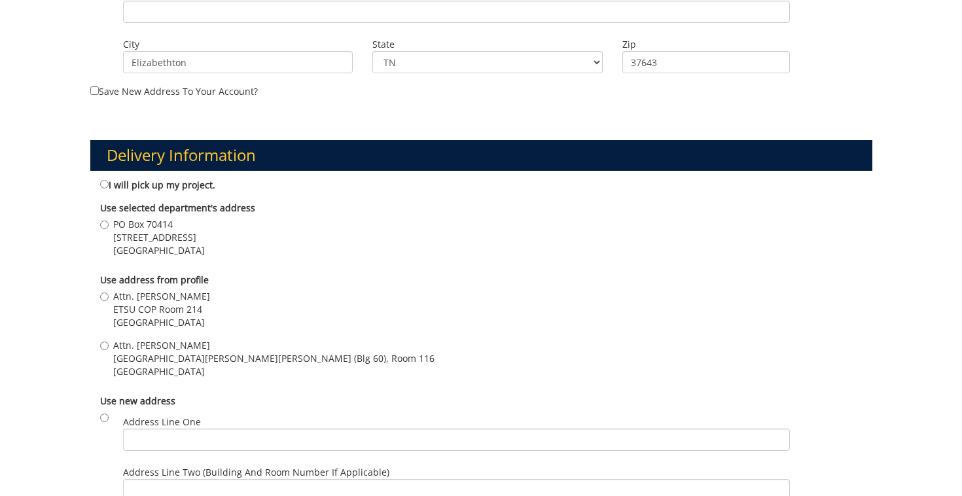
scroll to position [881, 0]
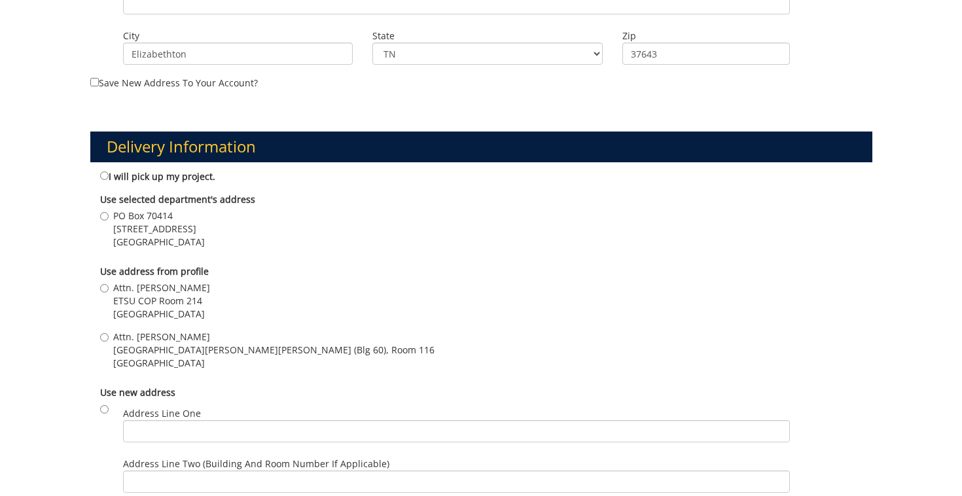
click at [166, 287] on span "Attn. Stephen Woodward" at bounding box center [161, 287] width 97 height 13
click at [109, 287] on input "Attn. Stephen Woodward ETSU COP Room 214 Johnson City , TN 37614" at bounding box center [104, 288] width 9 height 9
radio input "true"
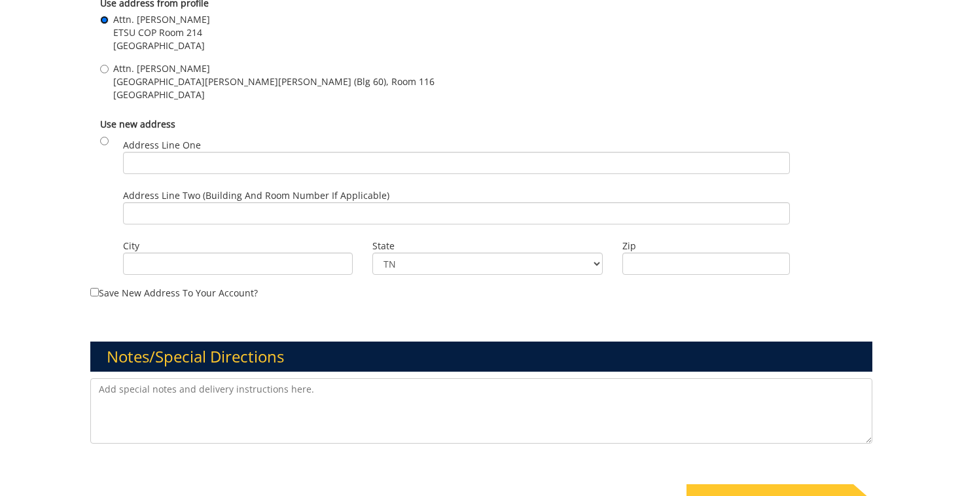
scroll to position [1203, 0]
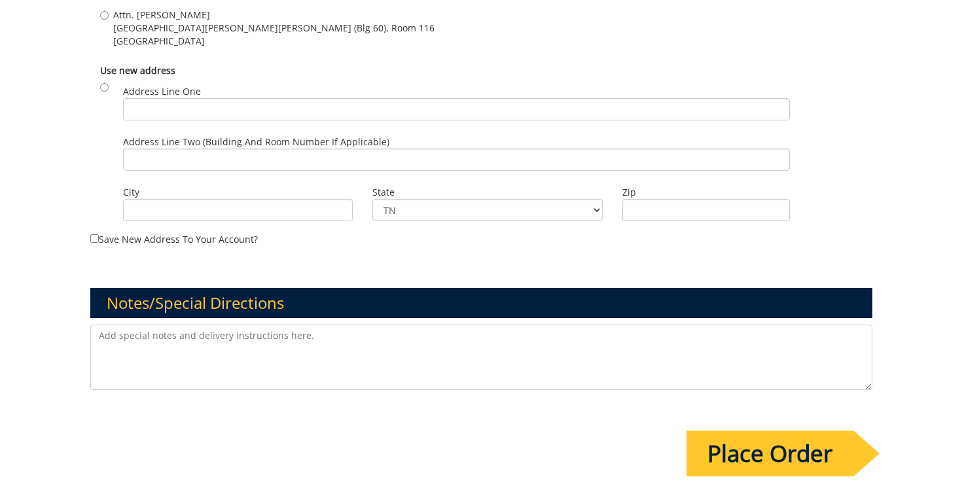
click at [247, 368] on textarea at bounding box center [481, 357] width 782 height 65
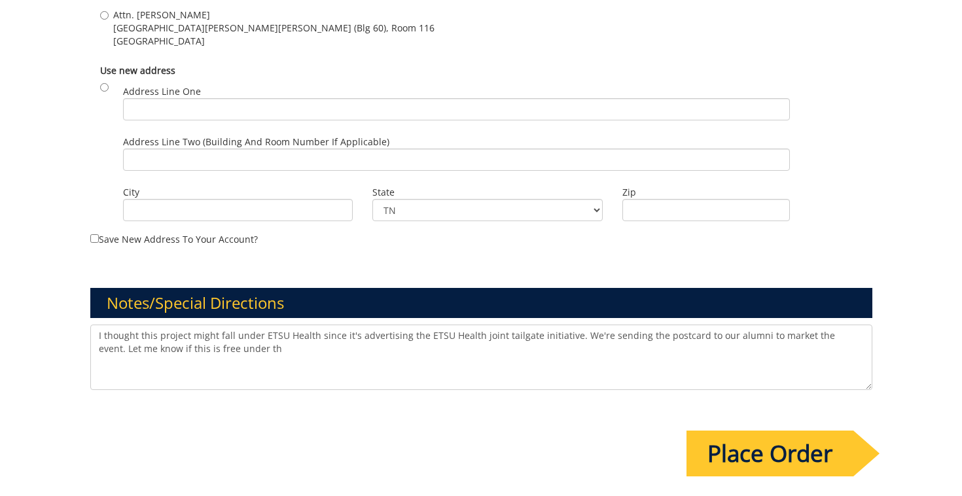
drag, startPoint x: 232, startPoint y: 353, endPoint x: 80, endPoint y: 341, distance: 152.2
click at [80, 341] on div "I thought this project might fall under ETSU Health since it's advertising the …" at bounding box center [480, 359] width 801 height 69
drag, startPoint x: 107, startPoint y: 351, endPoint x: 94, endPoint y: 334, distance: 20.5
click at [94, 334] on textarea "I thought this project might fall under ETSU Health since it's advertising the …" at bounding box center [481, 357] width 782 height 65
type textarea "I thought this project might fall under ETSU Health since it's advertising the …"
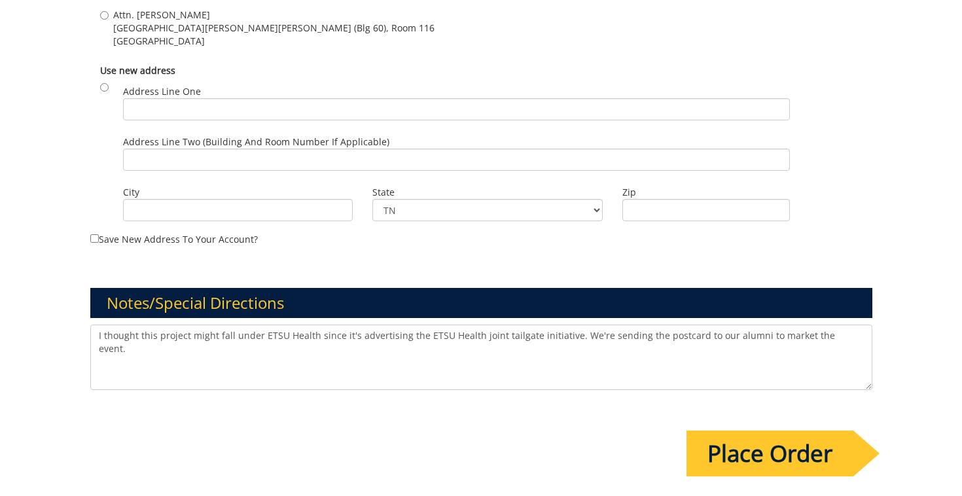
click at [722, 444] on input "Place Order" at bounding box center [769, 453] width 167 height 46
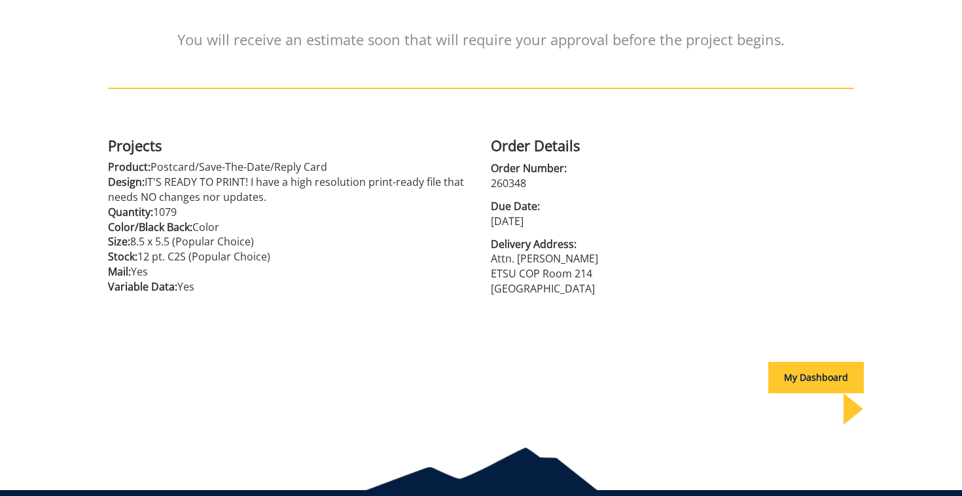
scroll to position [220, 0]
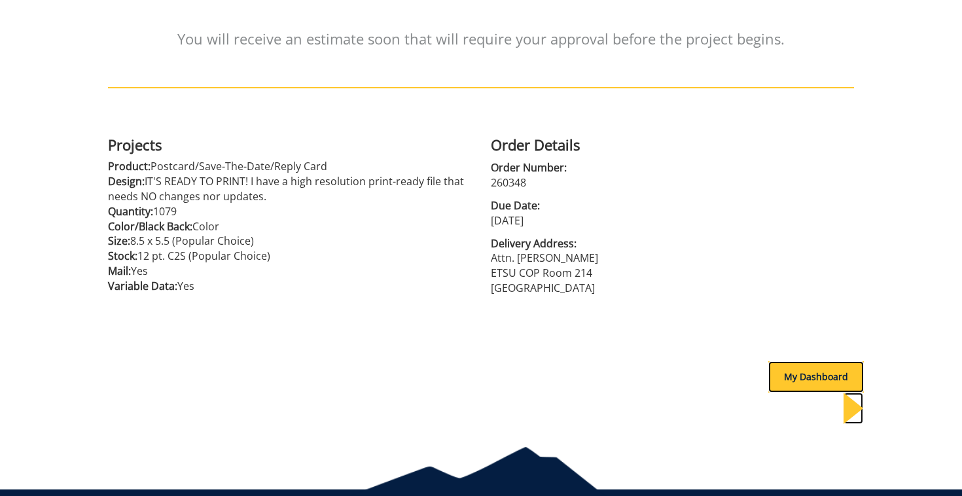
click at [769, 377] on div "My Dashboard" at bounding box center [816, 376] width 96 height 31
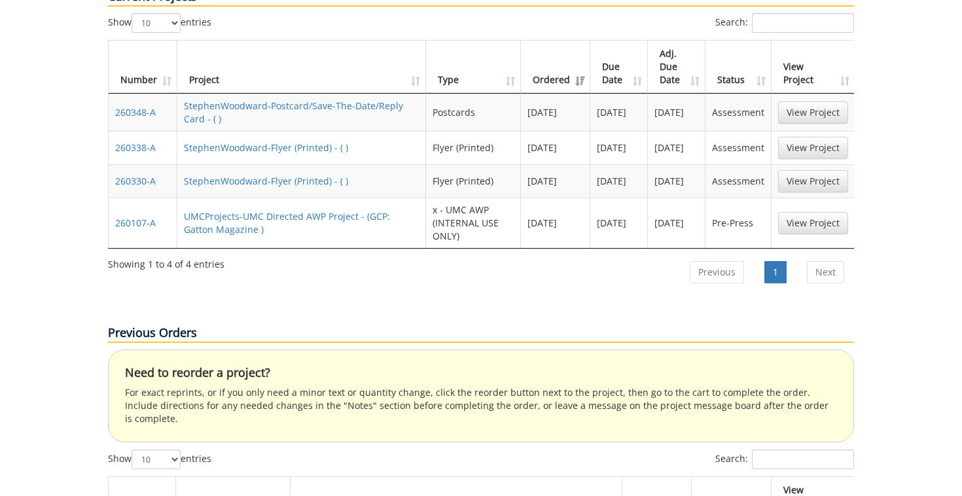
scroll to position [743, 0]
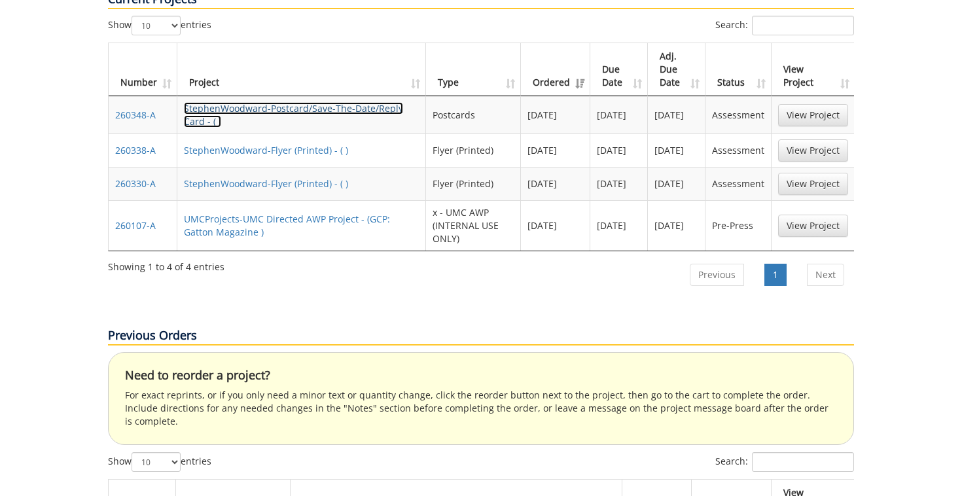
click at [330, 102] on link "StephenWoodward-Postcard/Save-The-Date/Reply Card - ( )" at bounding box center [293, 115] width 219 height 26
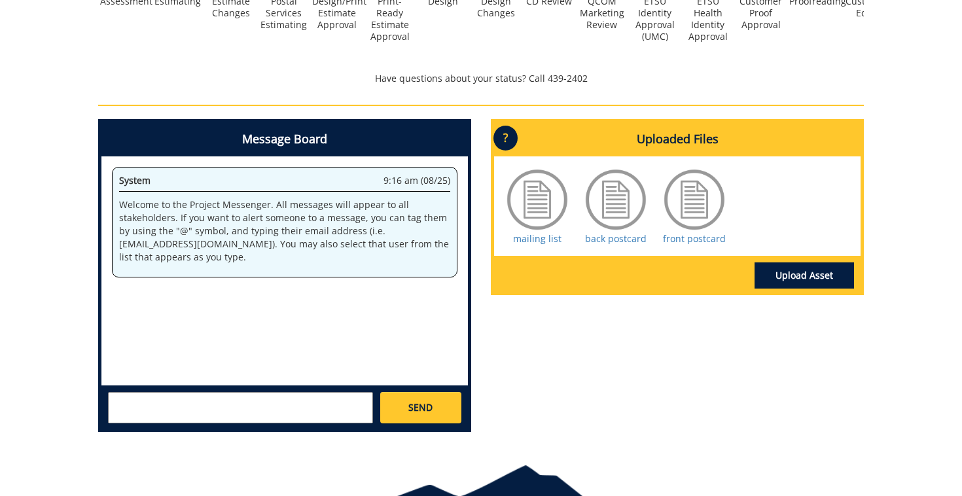
scroll to position [591, 0]
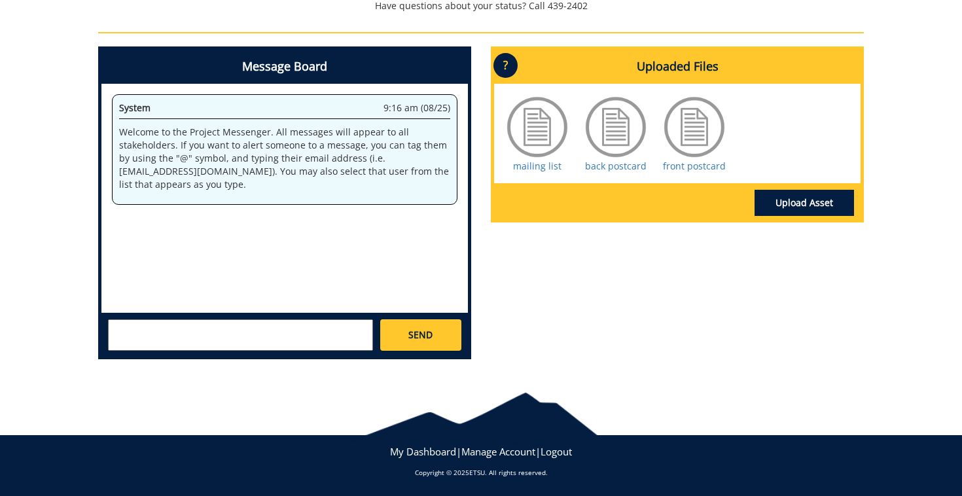
click at [320, 328] on textarea at bounding box center [240, 334] width 265 height 31
paste textarea "I thought this project might fall under ETSU Health since it's advertising the …"
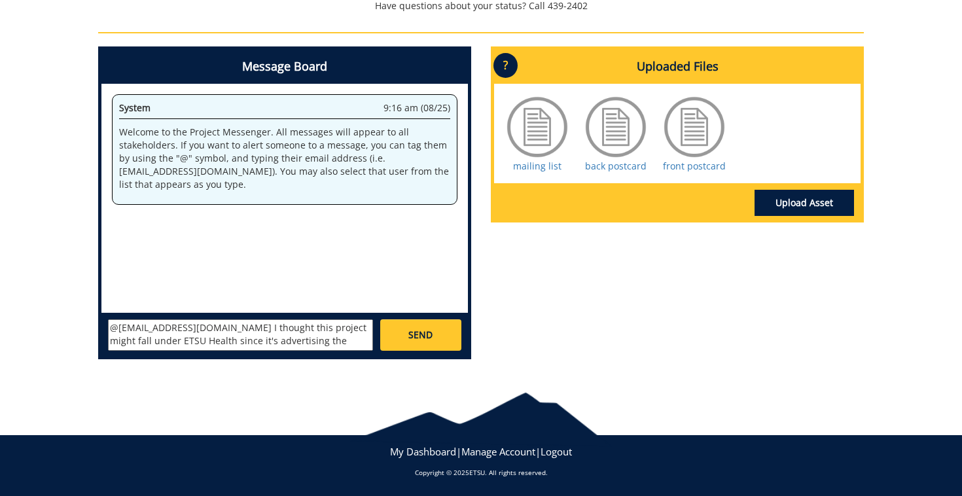
scroll to position [24, 0]
type textarea "@[EMAIL_ADDRESS][DOMAIN_NAME] I thought this project might fall under ETSU Heal…"
click at [430, 332] on span "SEND" at bounding box center [420, 334] width 24 height 13
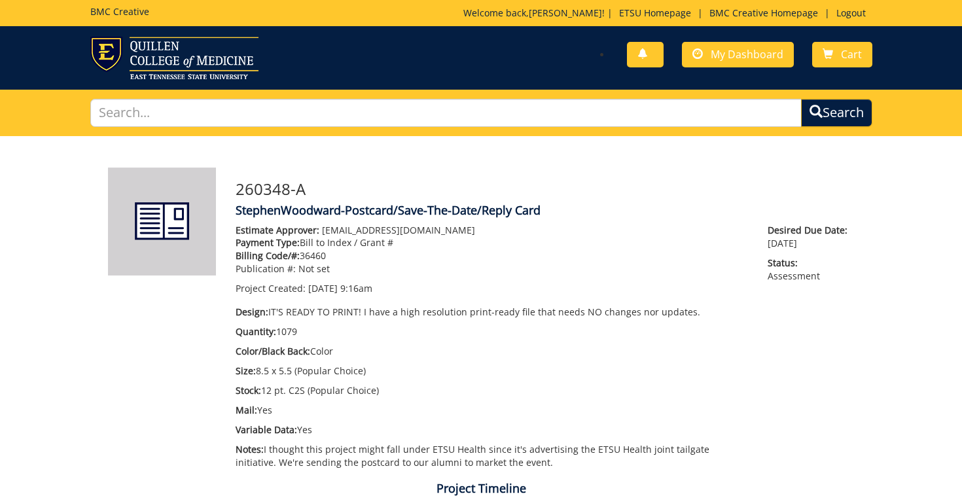
scroll to position [1725, 0]
